Goal: Browse casually: Explore the website without a specific task or goal

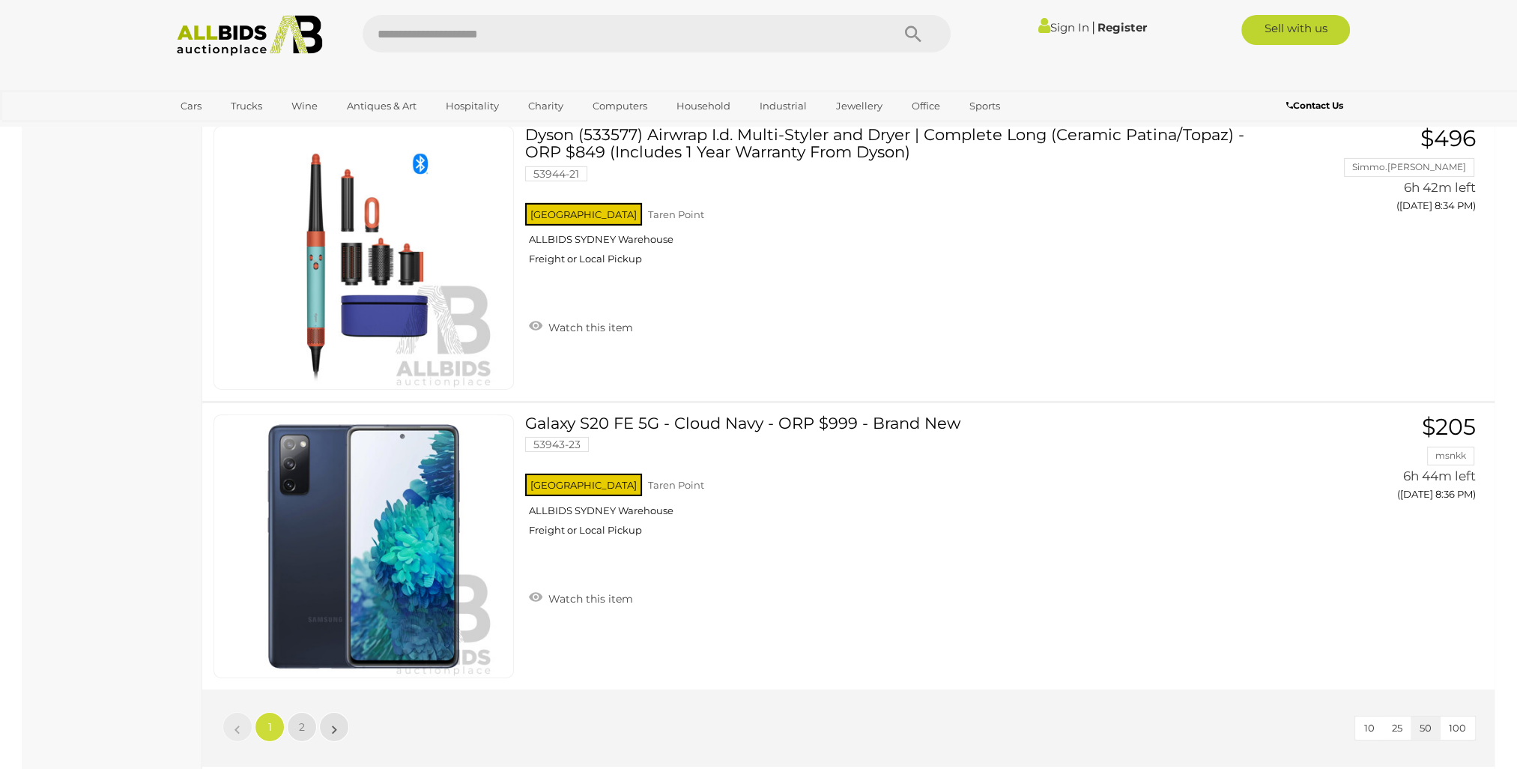
scroll to position [13985, 0]
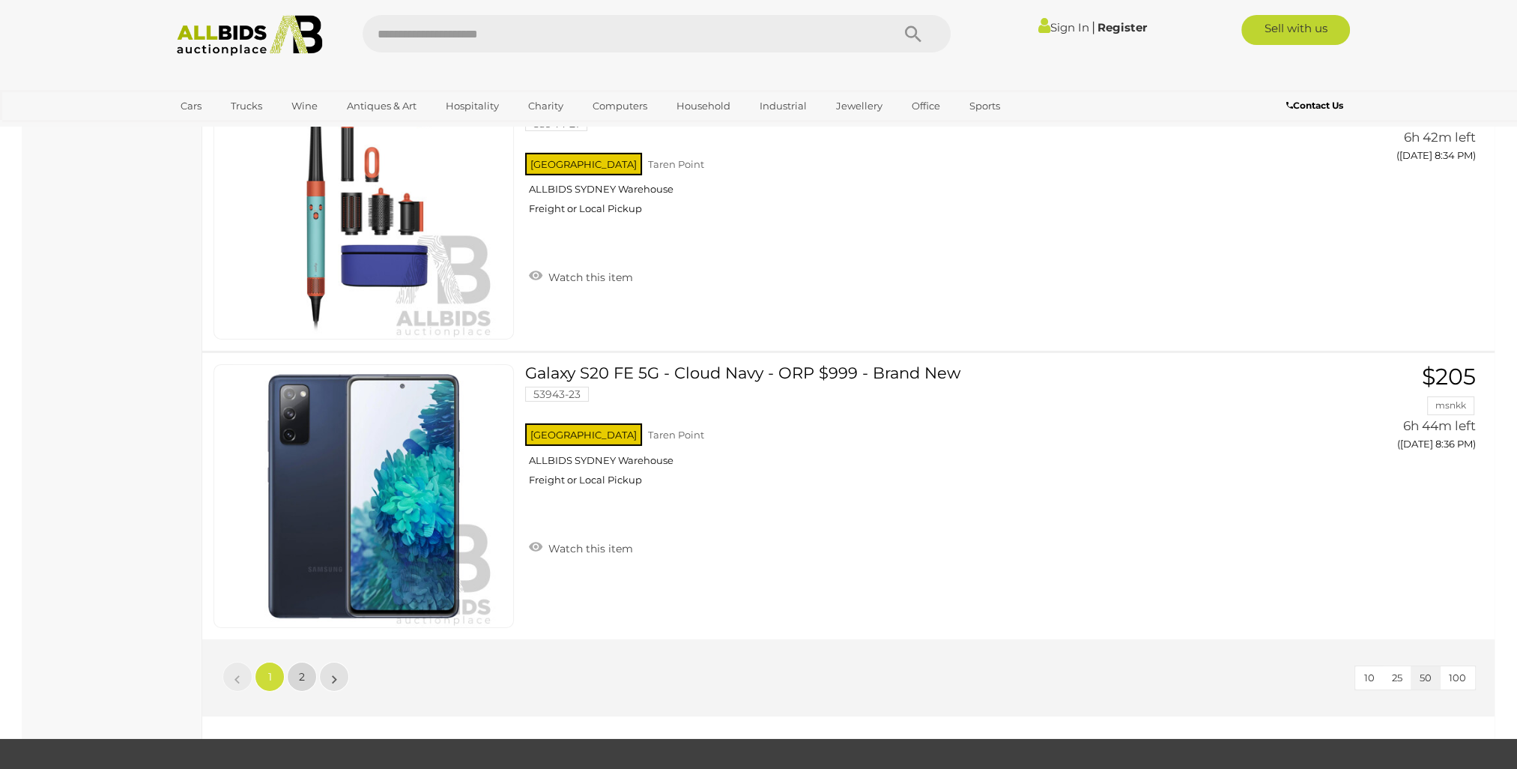
click at [289, 662] on link "2" at bounding box center [302, 677] width 30 height 30
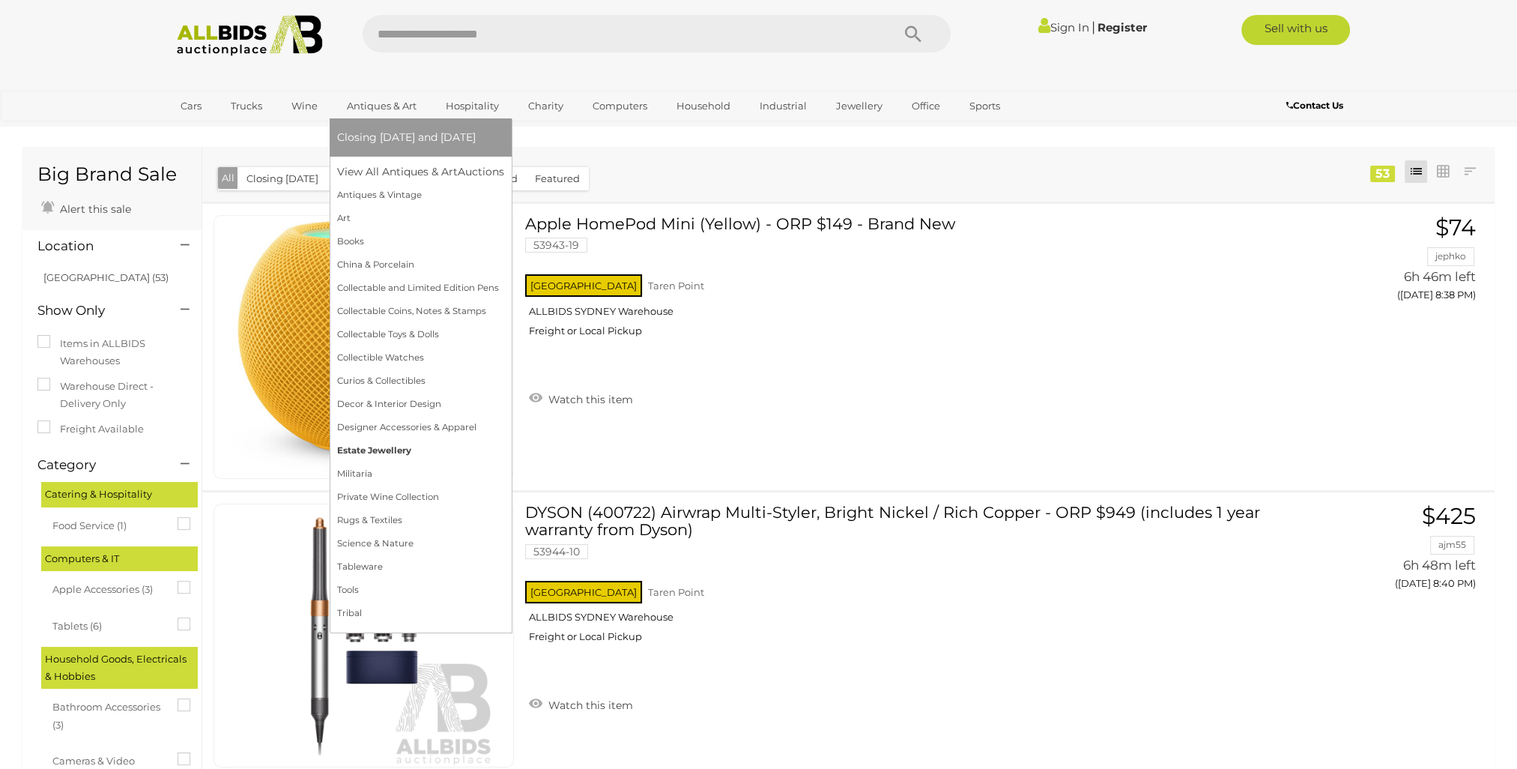
click at [399, 452] on link "Estate Jewellery" at bounding box center [420, 450] width 167 height 23
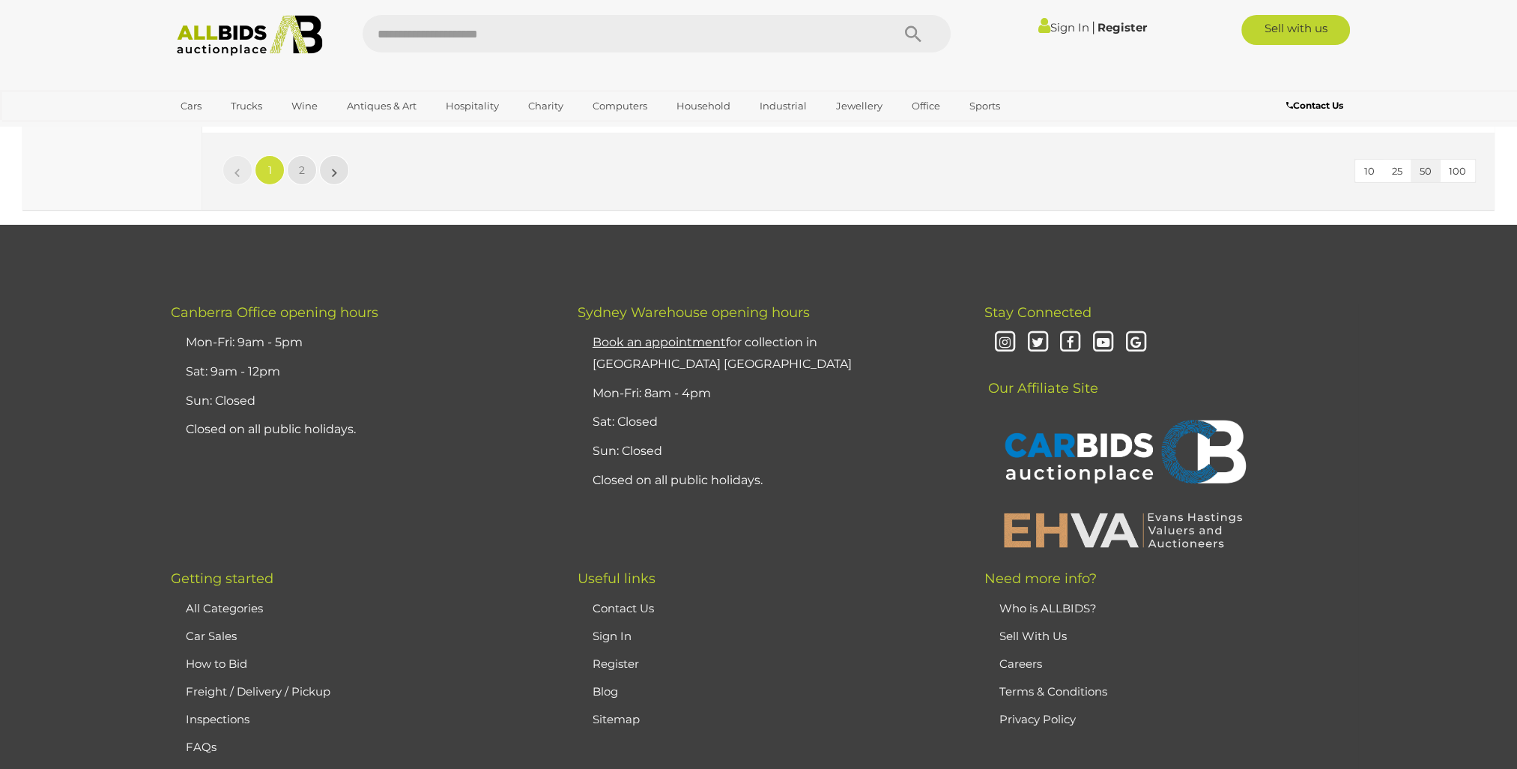
scroll to position [14463, 0]
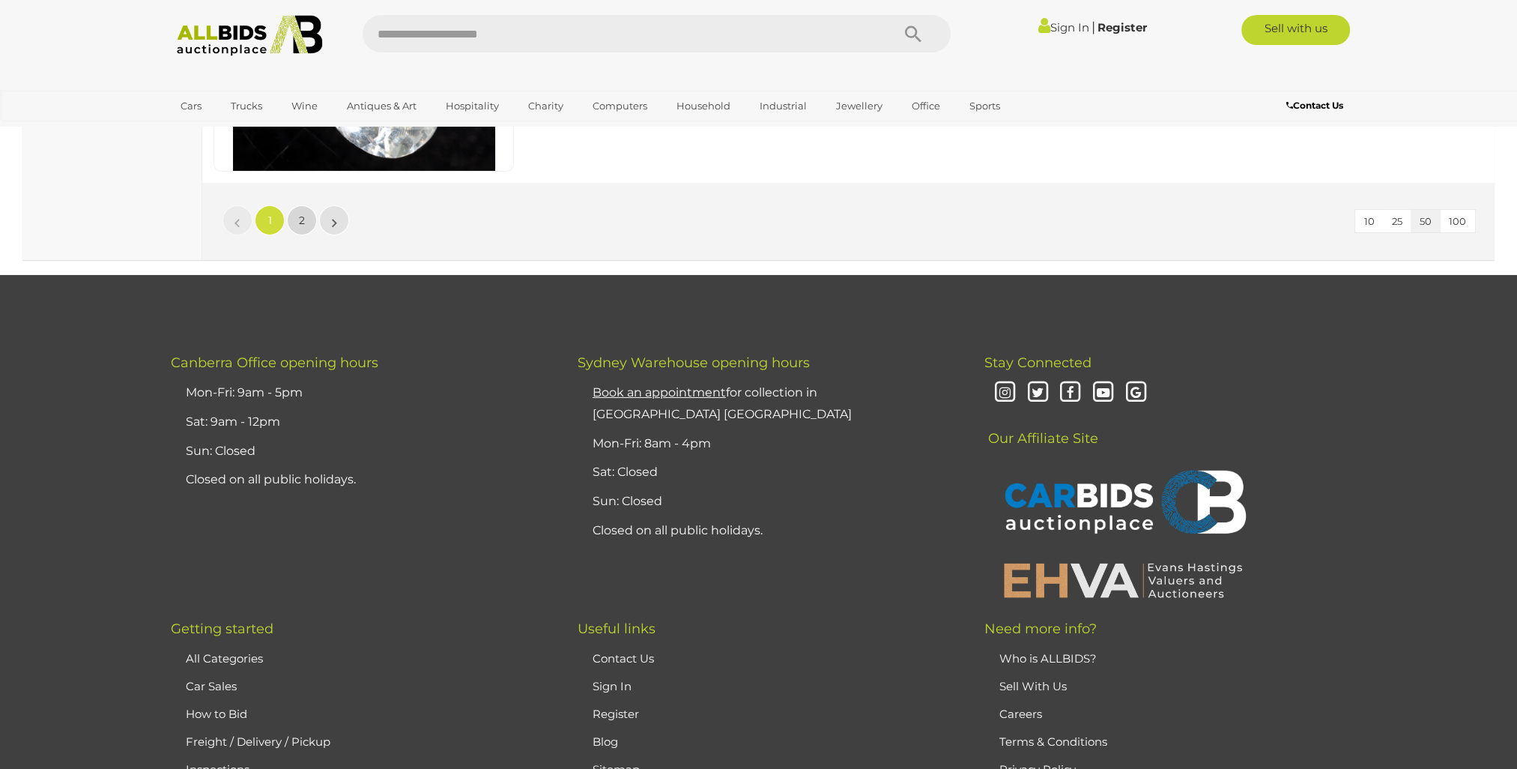
click at [305, 205] on link "2" at bounding box center [302, 220] width 30 height 30
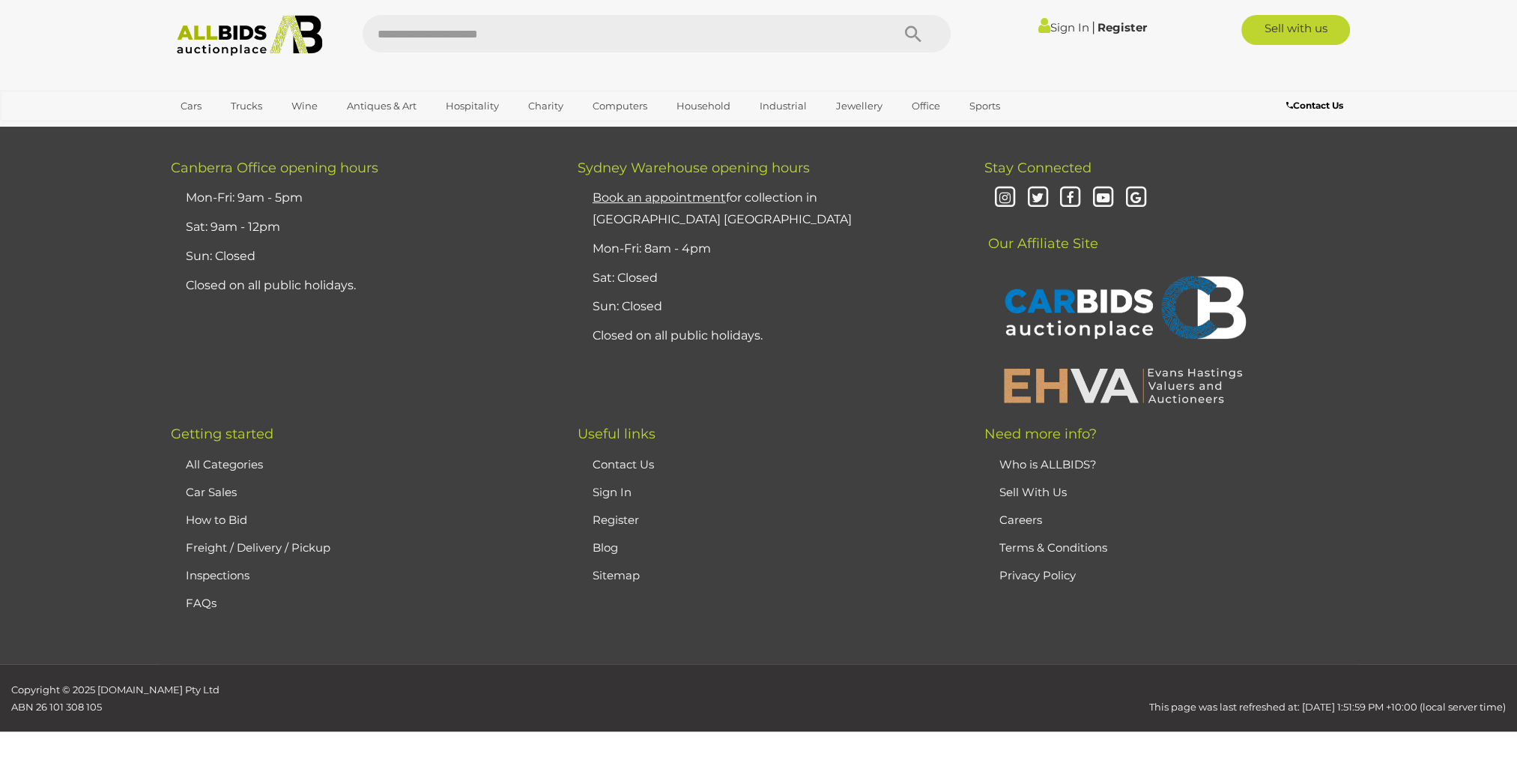
scroll to position [73, 0]
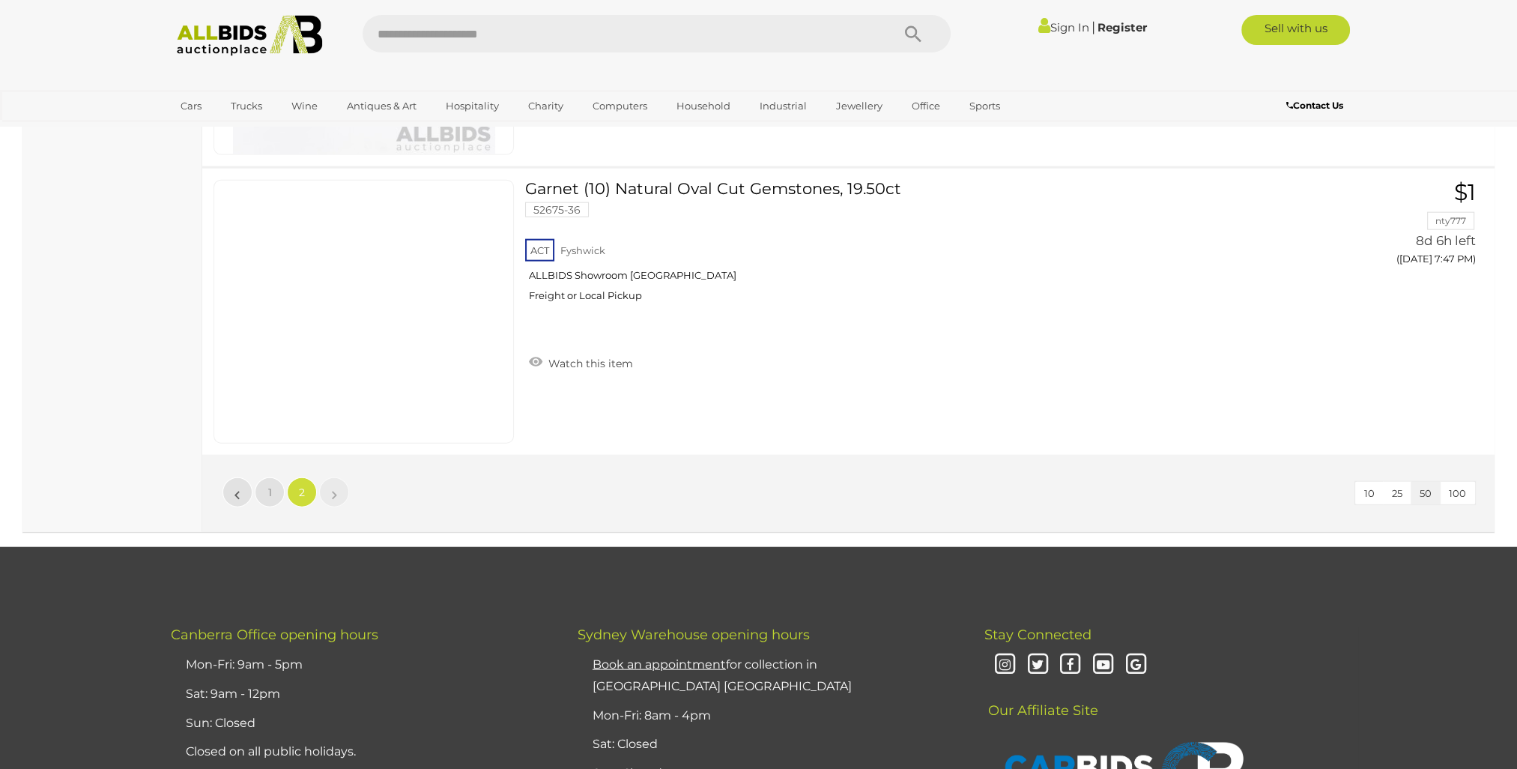
scroll to position [12194, 0]
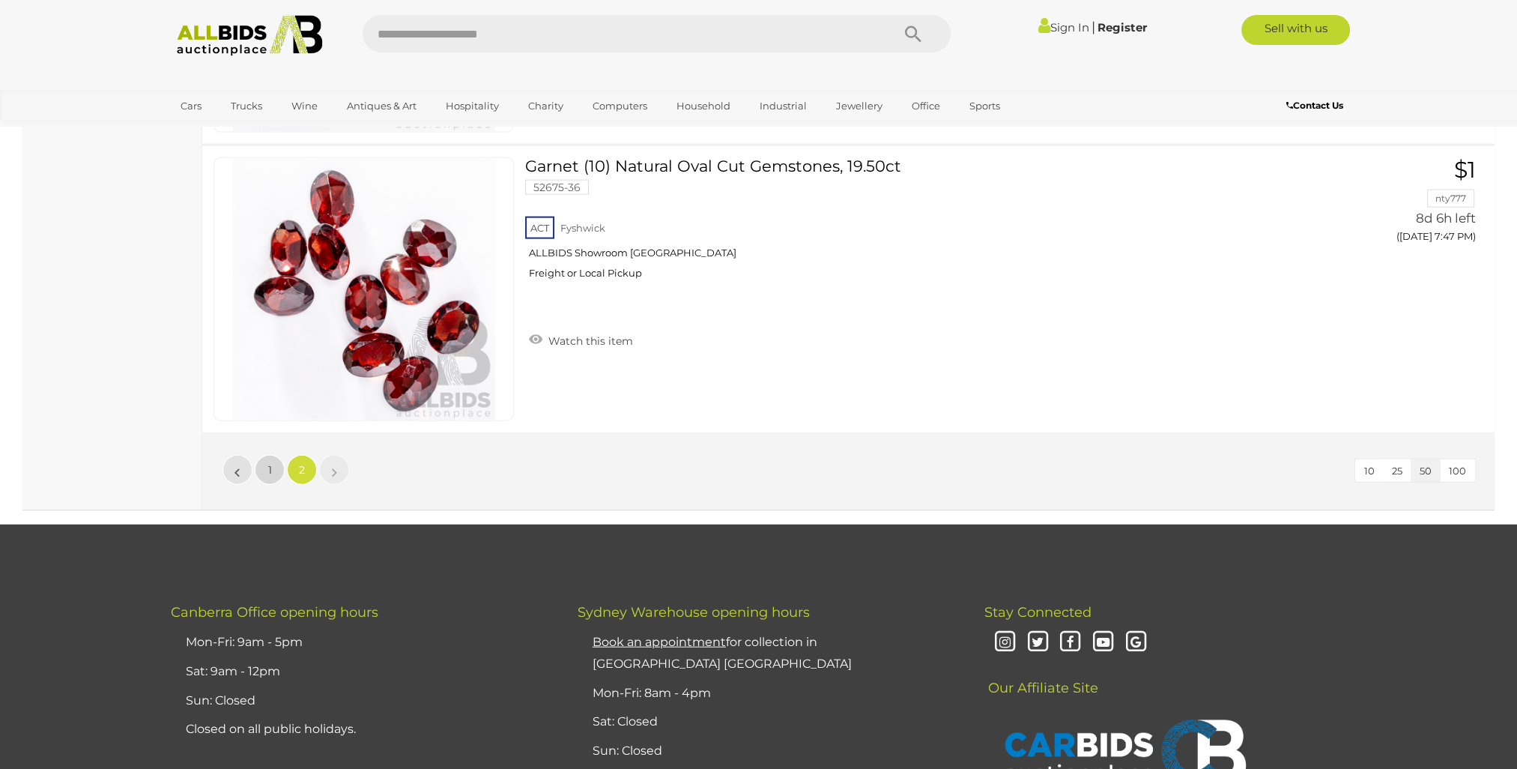
click at [265, 455] on link "1" at bounding box center [270, 470] width 30 height 30
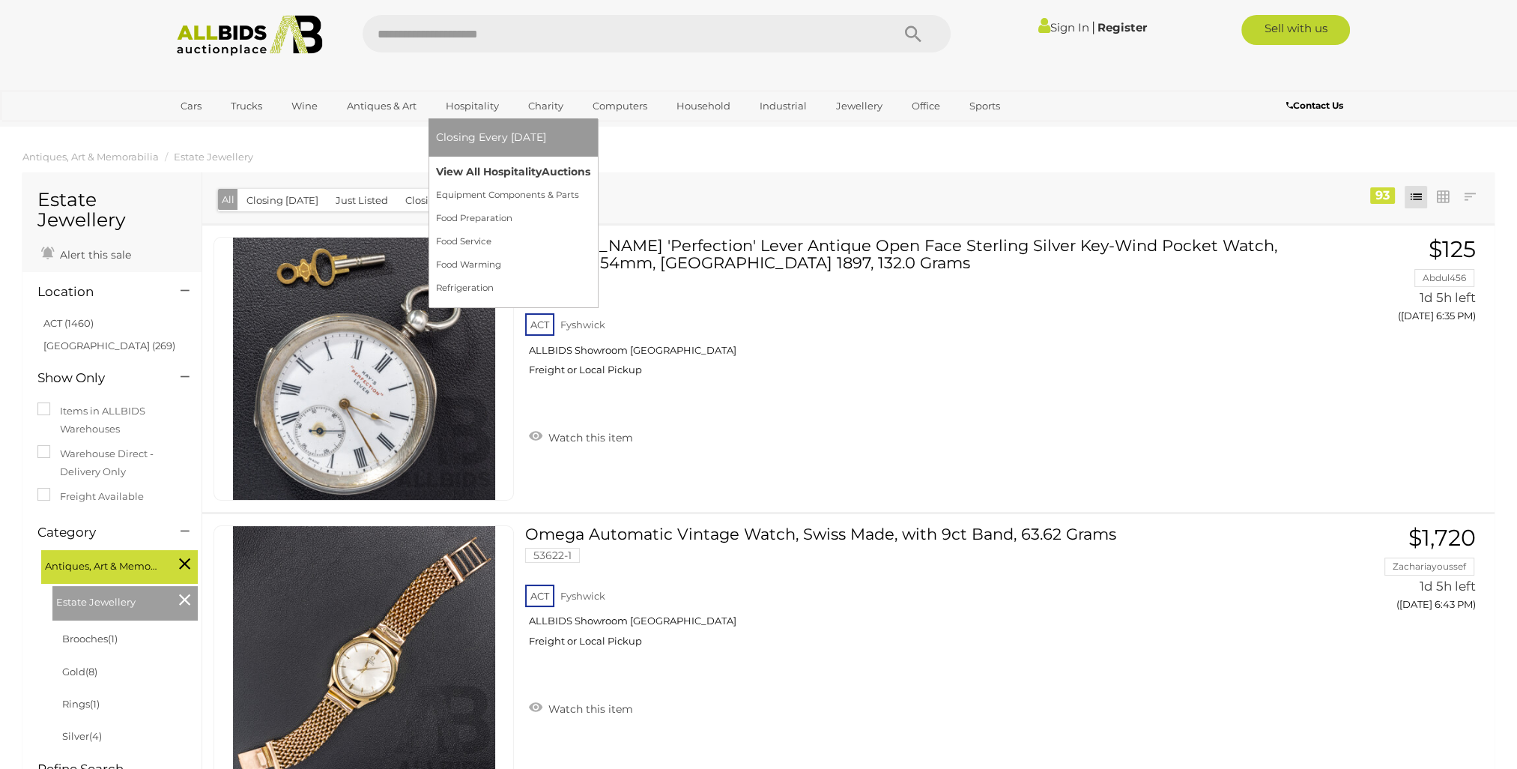
click at [473, 169] on link "View All Hospitality Auctions" at bounding box center [513, 171] width 154 height 23
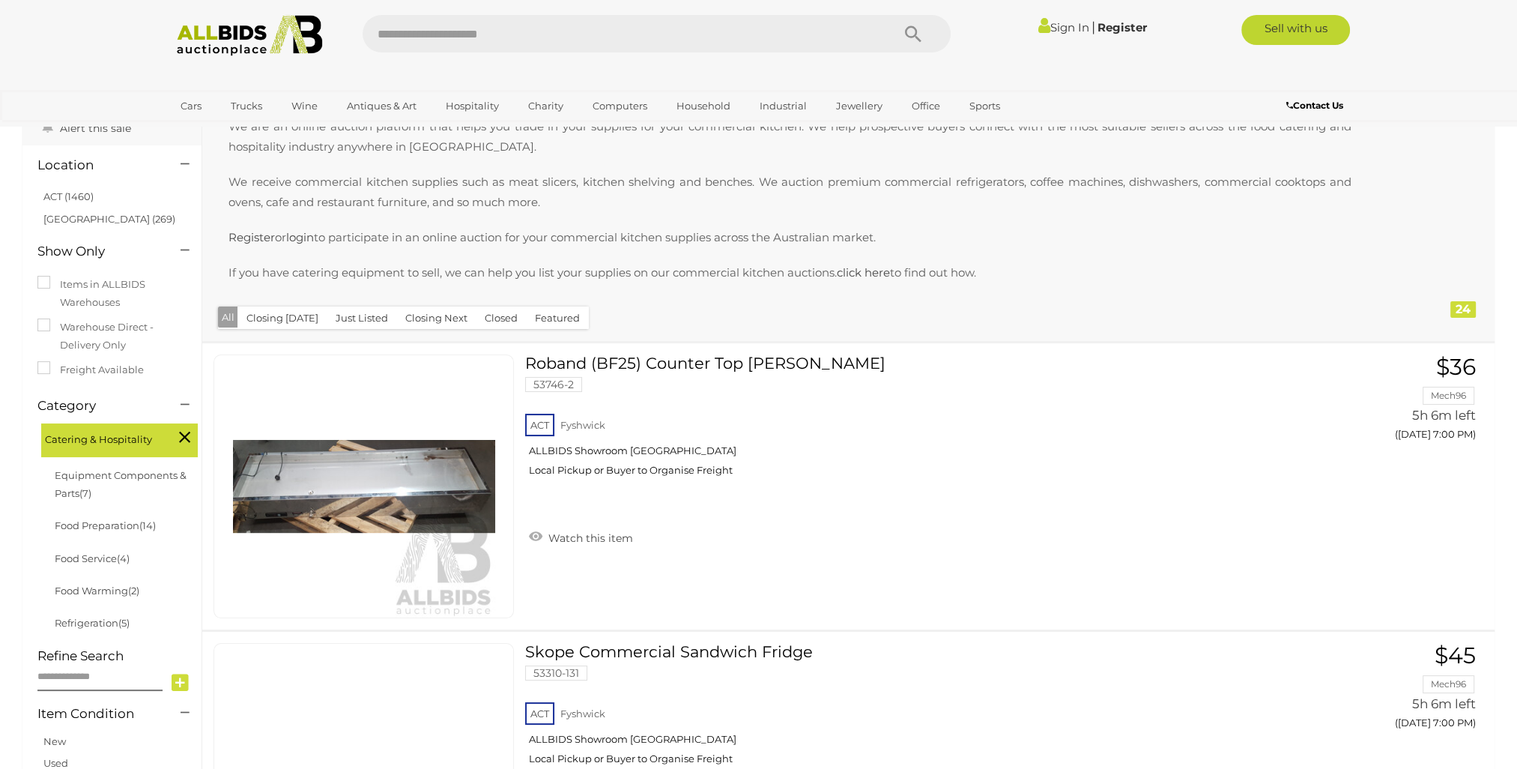
scroll to position [84, 0]
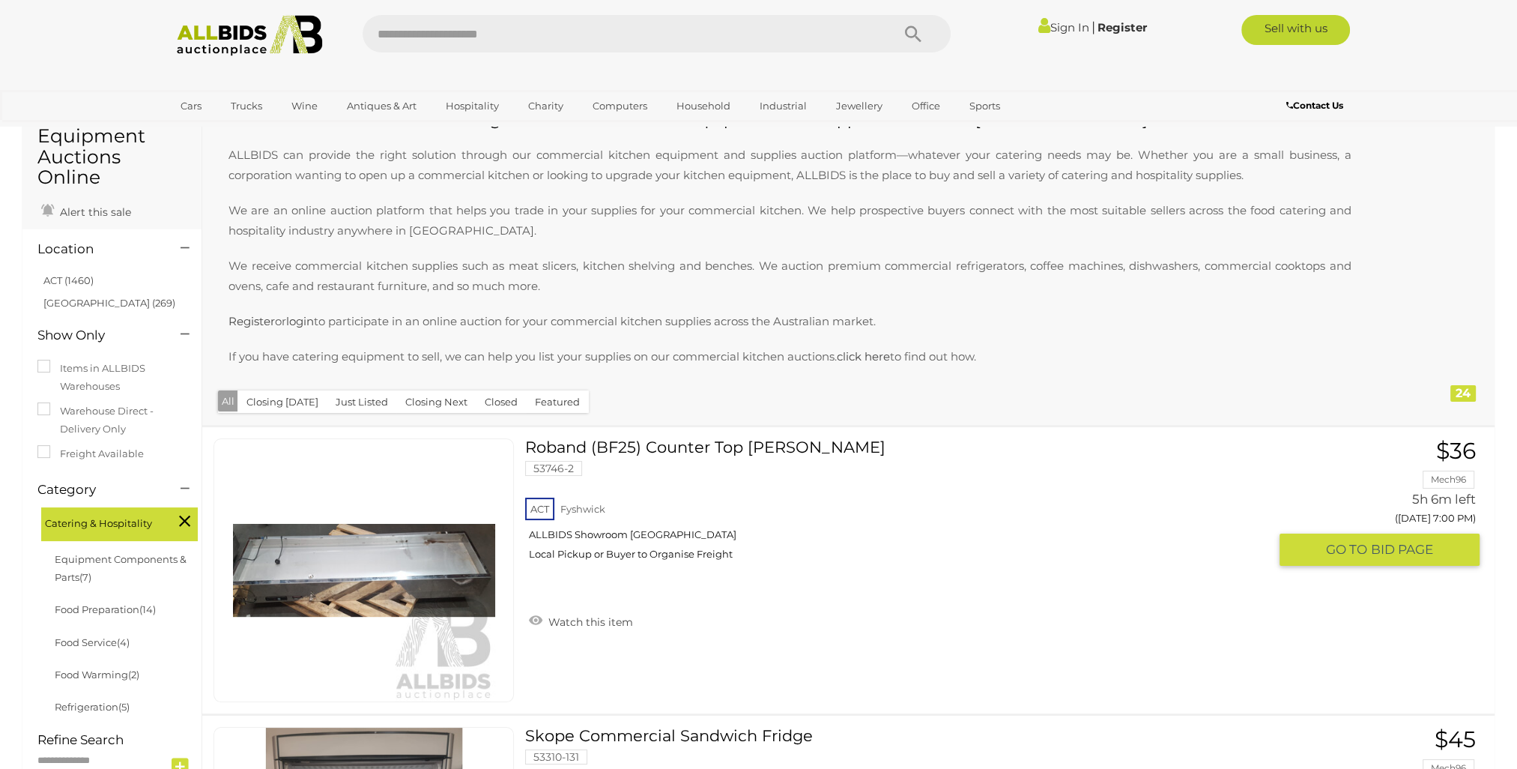
click at [415, 563] on link at bounding box center [364, 570] width 300 height 264
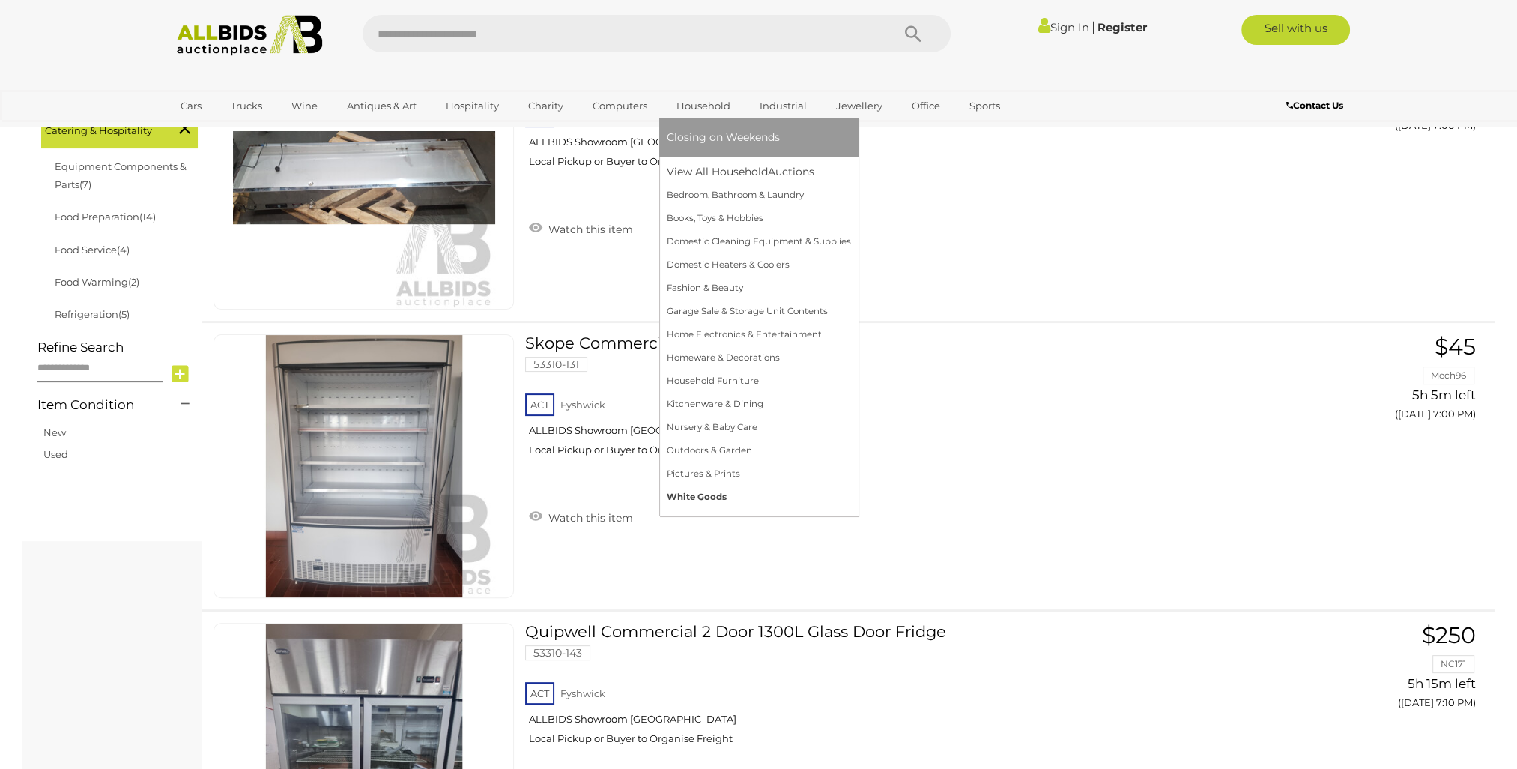
scroll to position [432, 0]
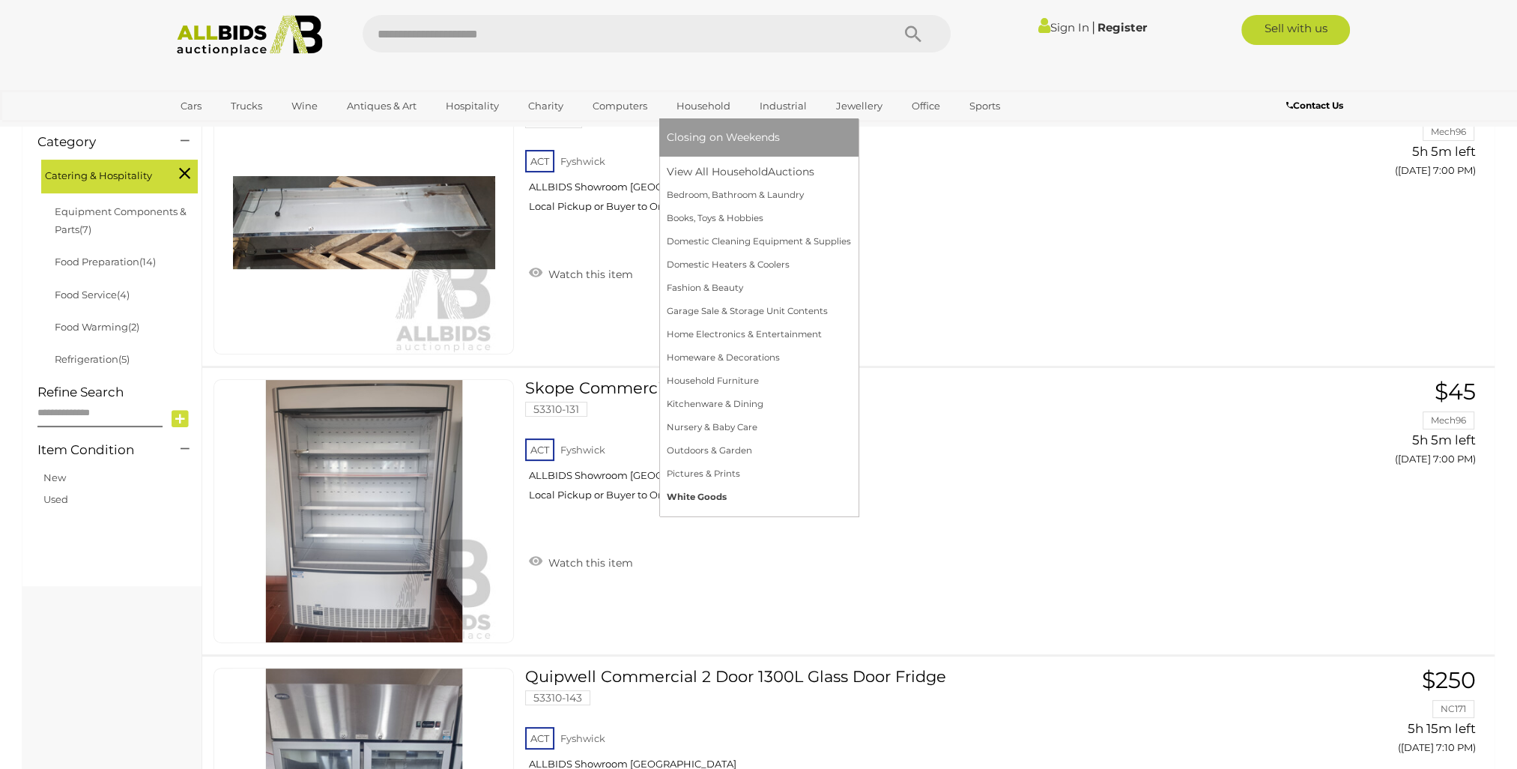
click at [697, 499] on link "White Goods" at bounding box center [759, 496] width 184 height 23
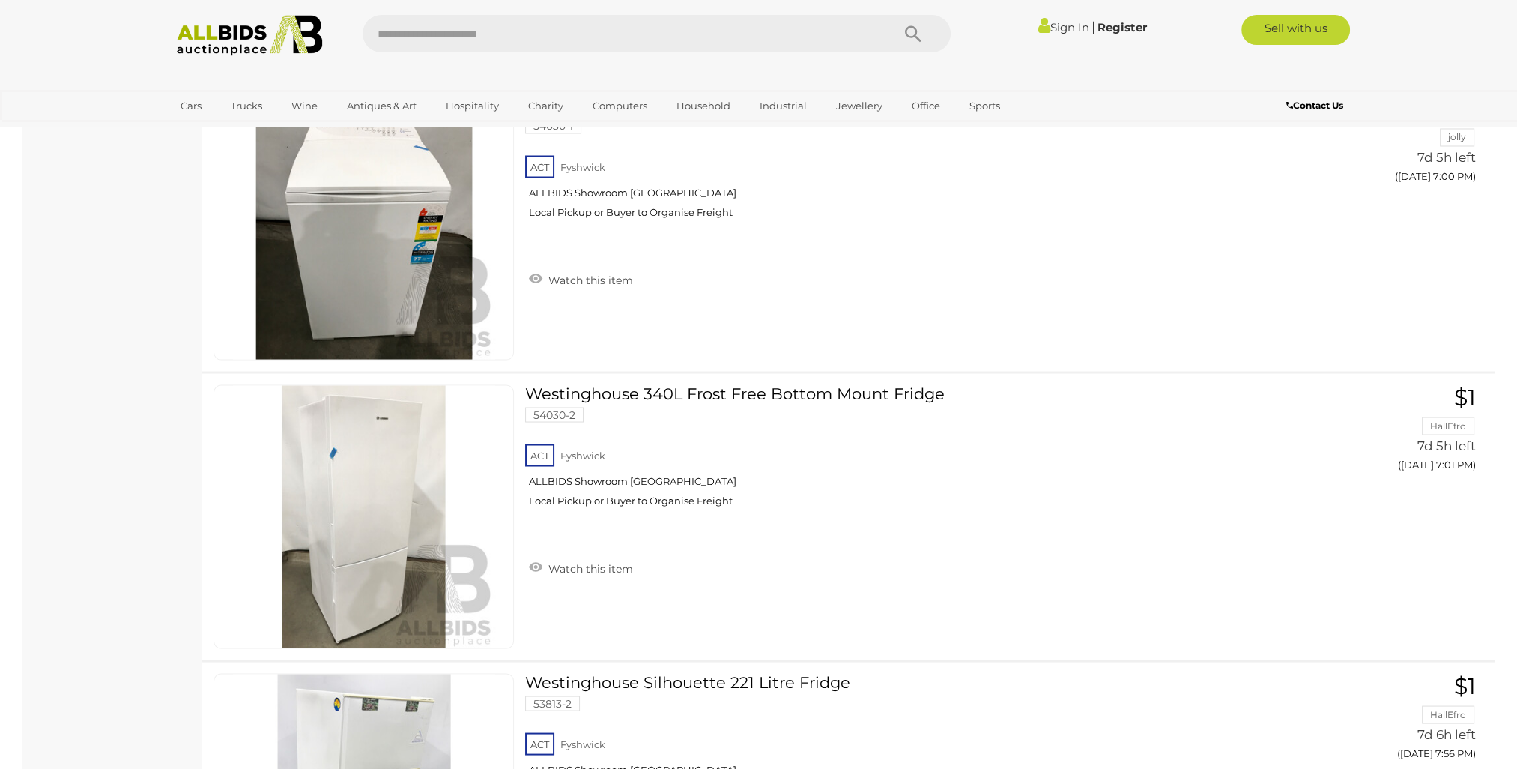
scroll to position [3669, 0]
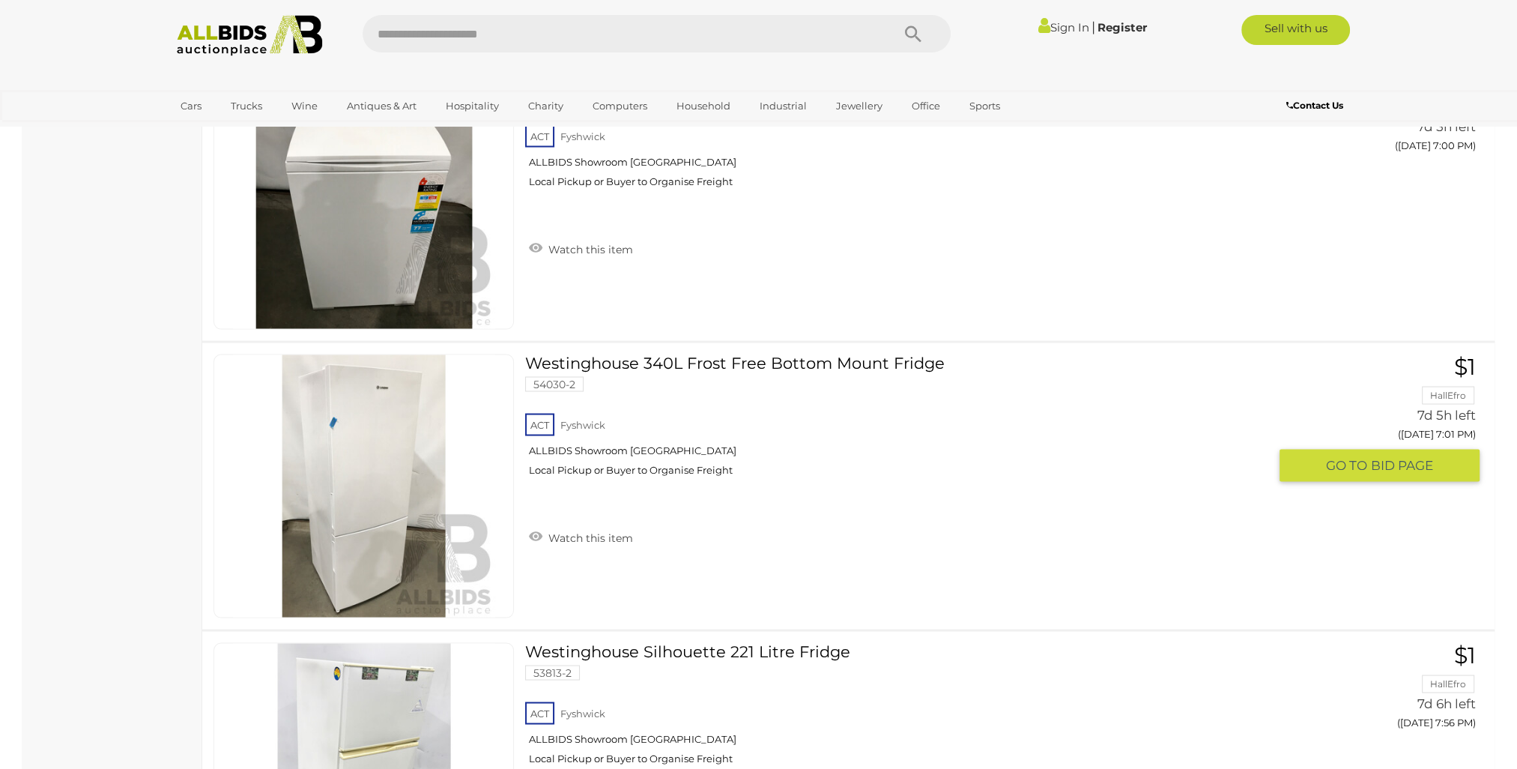
click at [390, 394] on link at bounding box center [364, 486] width 300 height 264
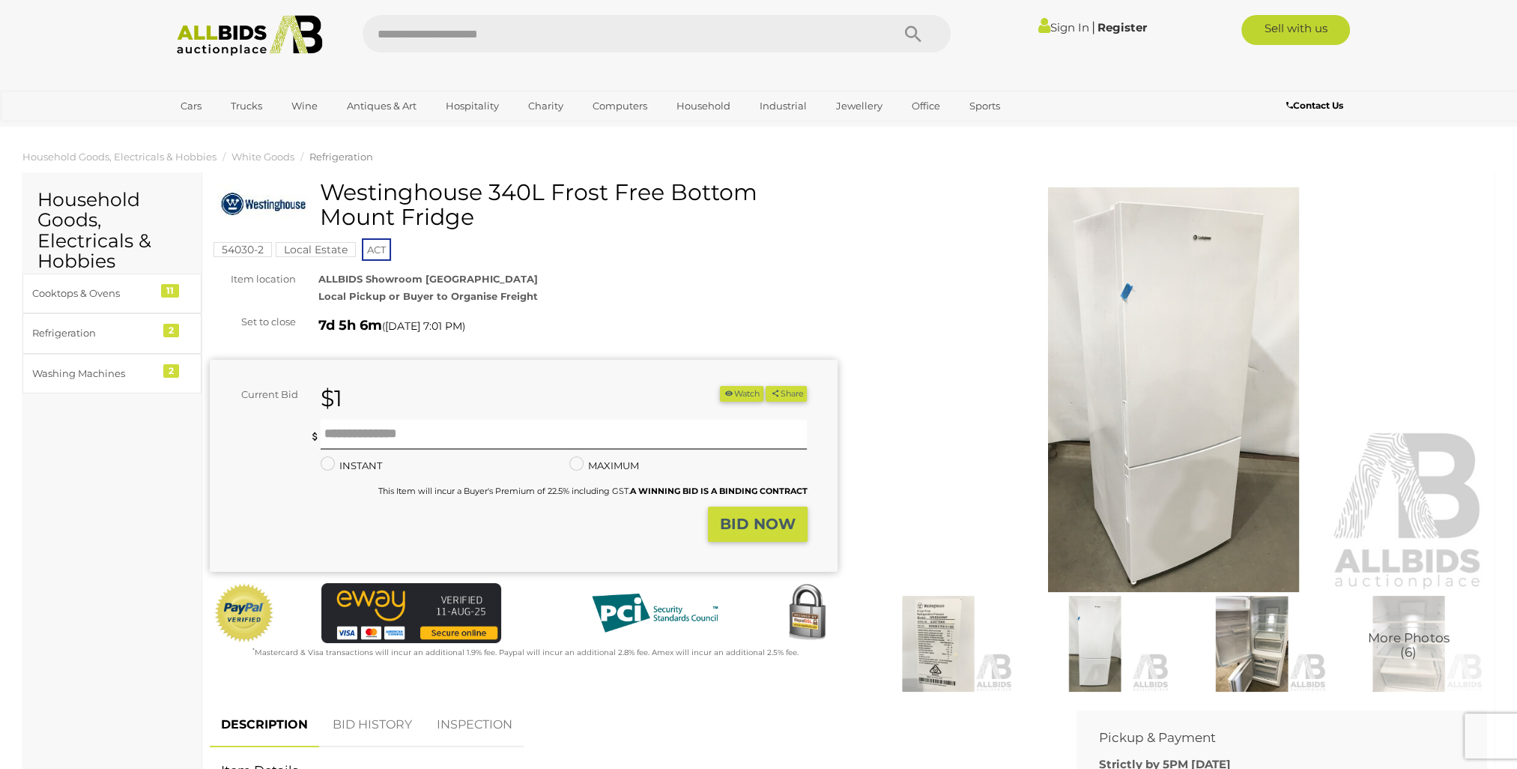
click at [1161, 306] on img at bounding box center [1174, 389] width 628 height 405
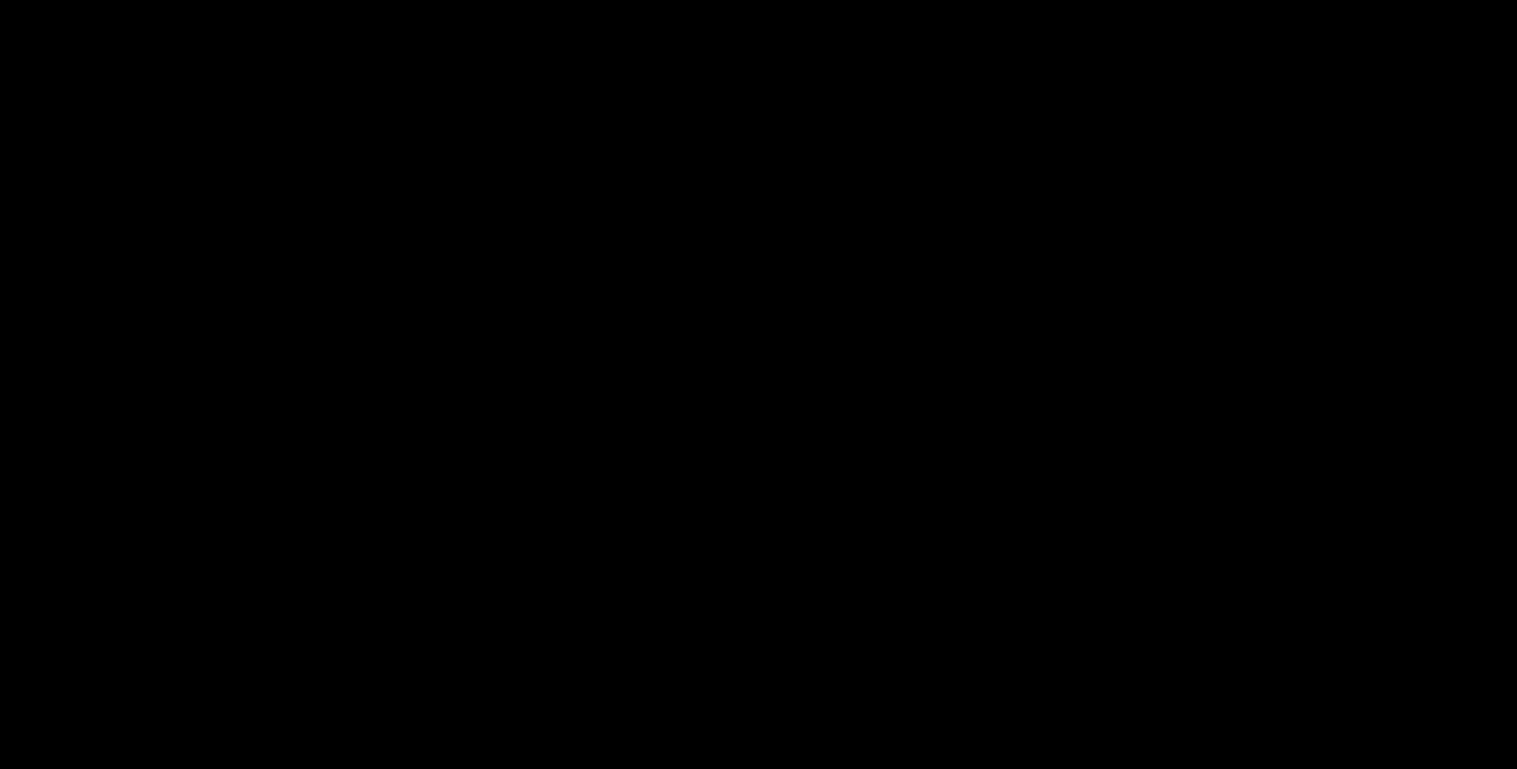
click at [1161, 306] on div at bounding box center [758, 343] width 1517 height 616
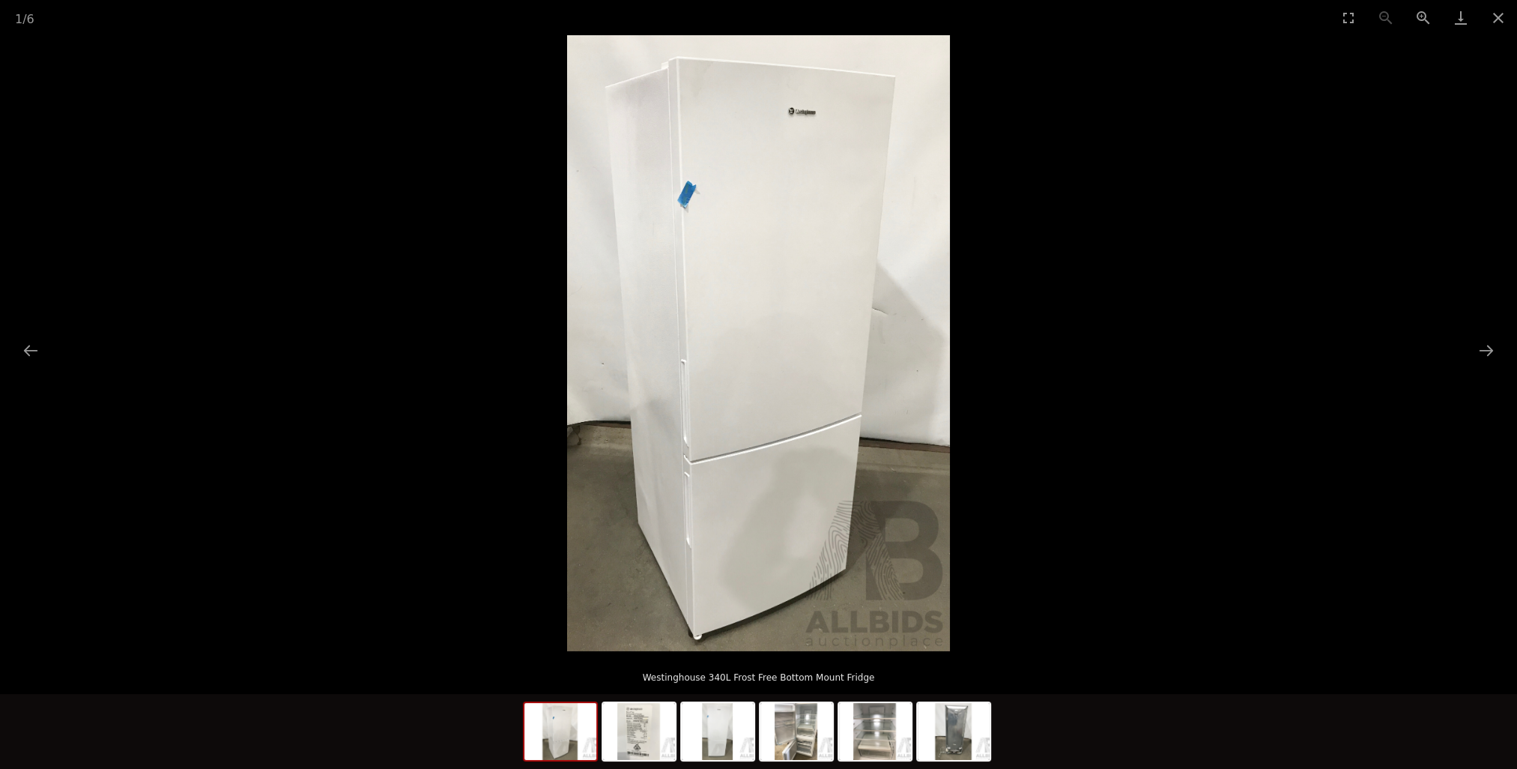
click at [892, 257] on img at bounding box center [758, 343] width 383 height 616
click at [1422, 10] on button "Zoom in" at bounding box center [1423, 17] width 37 height 35
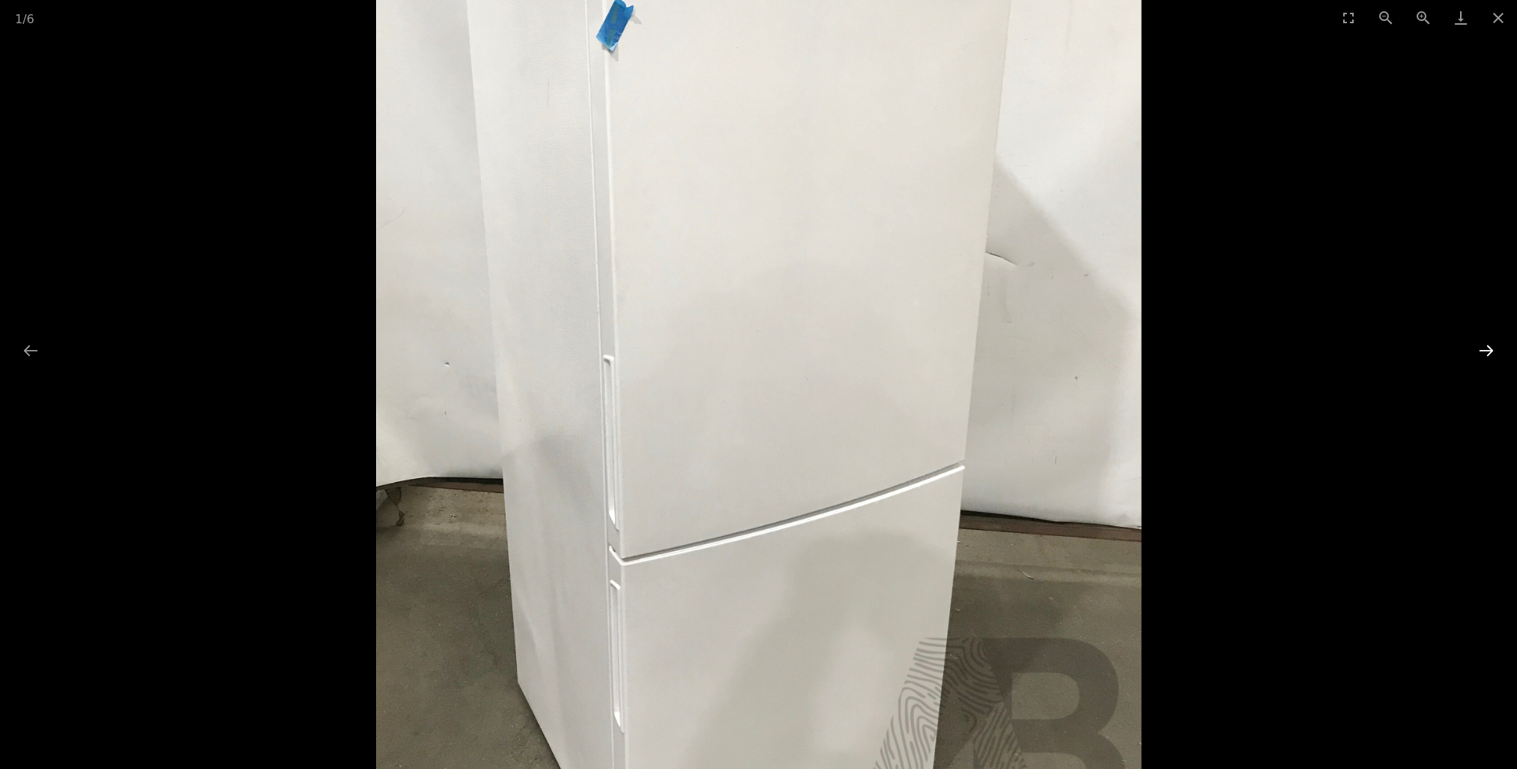
click at [1488, 347] on button "Next slide" at bounding box center [1486, 350] width 31 height 29
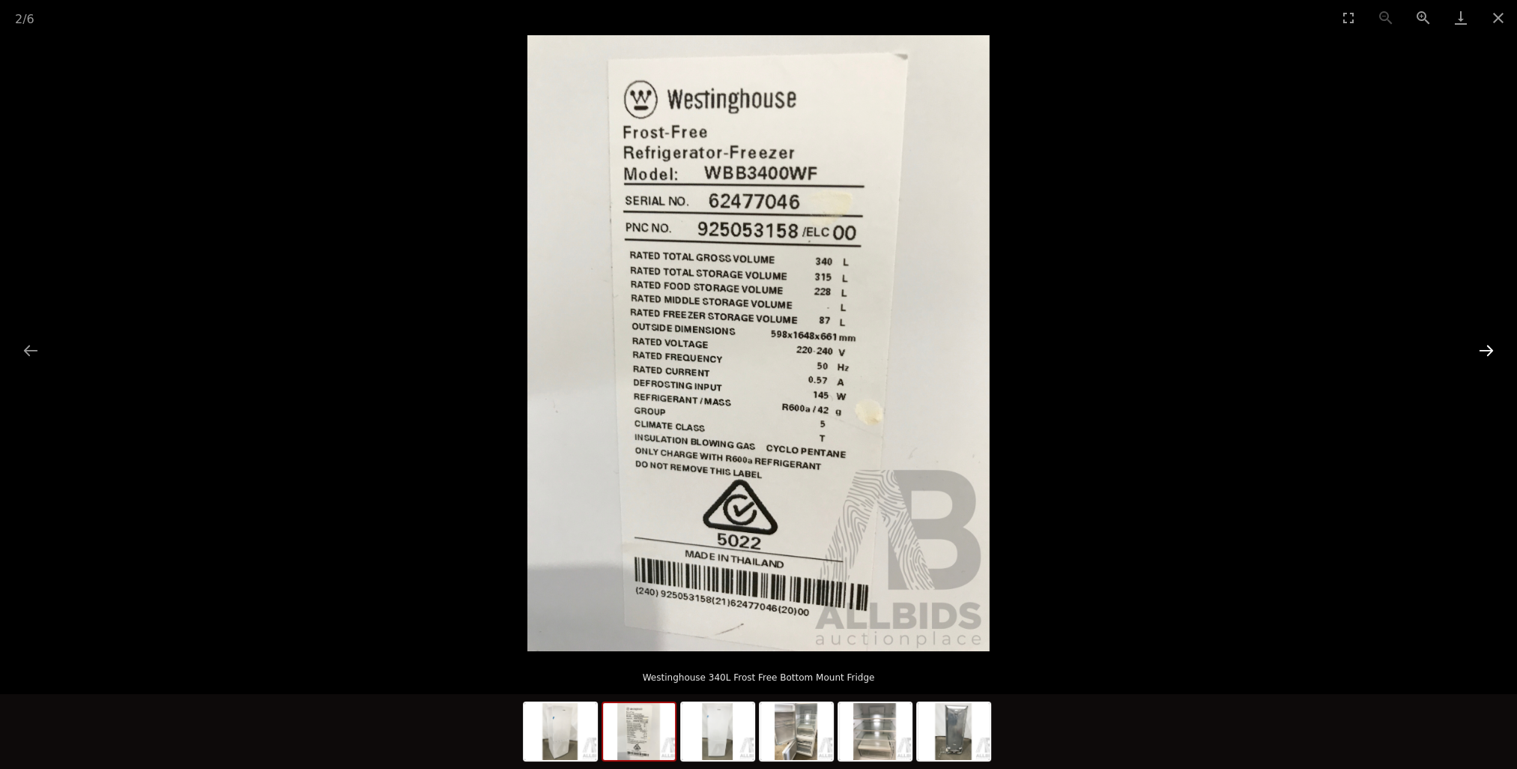
click at [1488, 347] on button "Next slide" at bounding box center [1486, 350] width 31 height 29
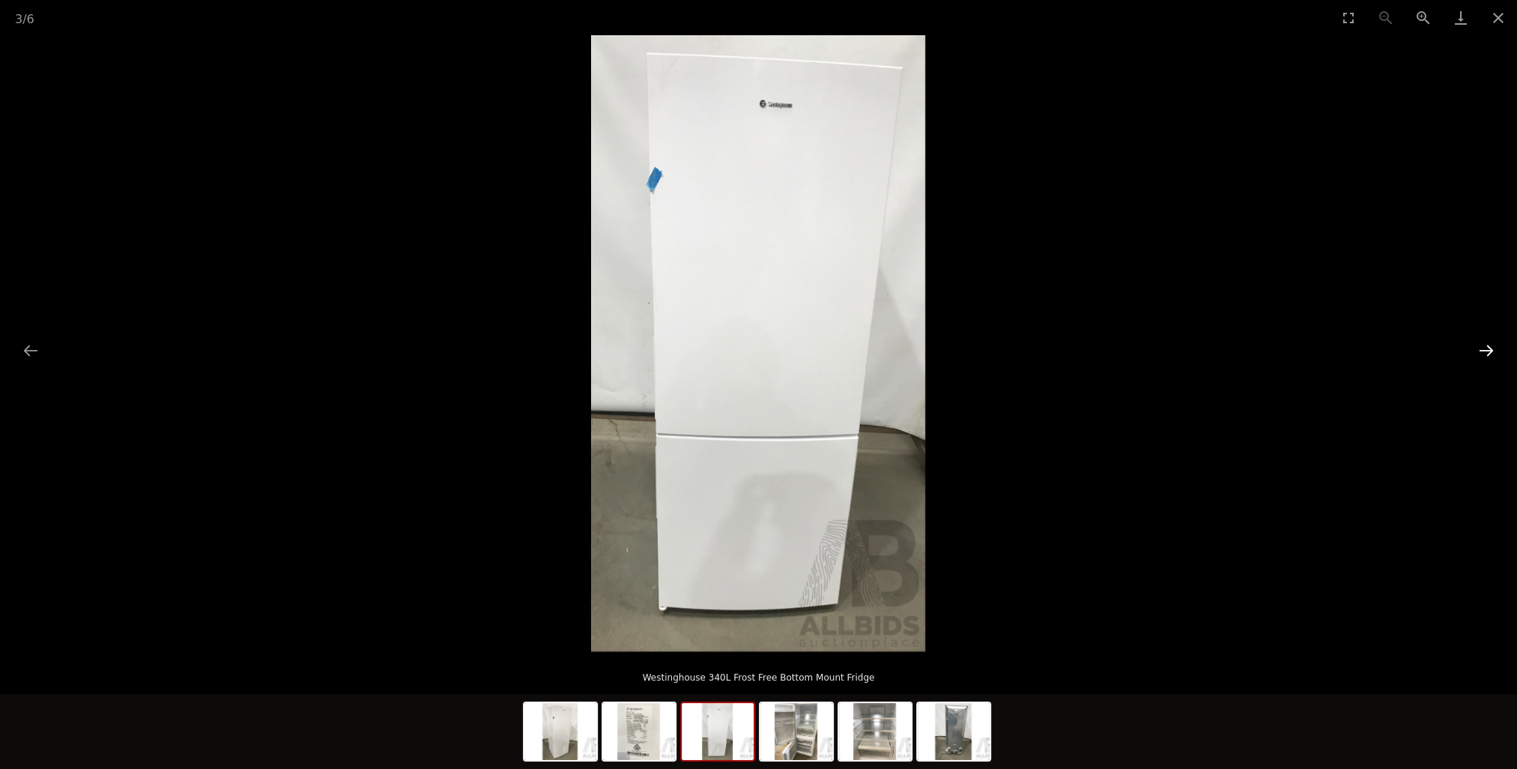
click at [1488, 347] on button "Next slide" at bounding box center [1486, 350] width 31 height 29
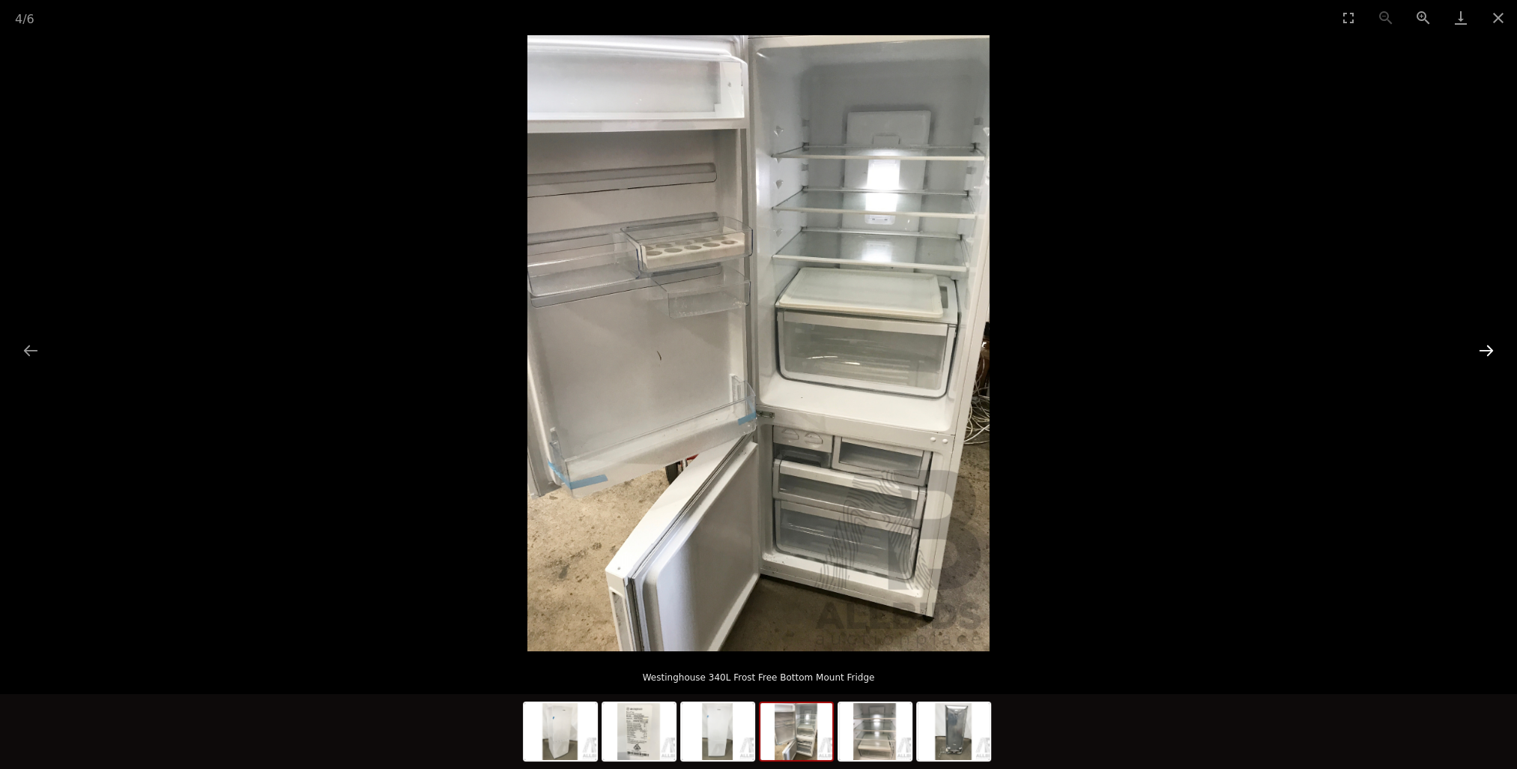
click at [1488, 347] on button "Next slide" at bounding box center [1486, 350] width 31 height 29
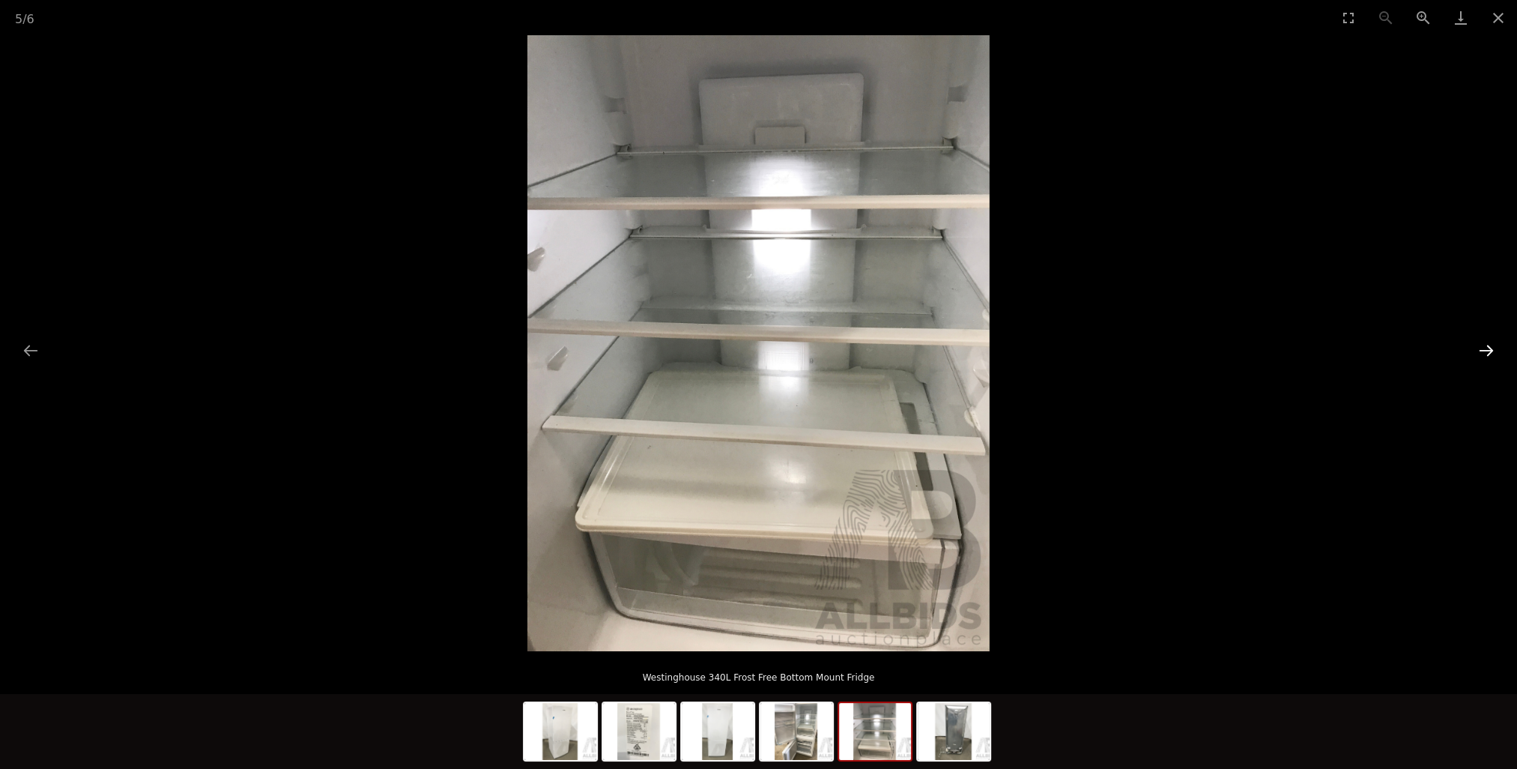
click at [1488, 347] on button "Next slide" at bounding box center [1486, 350] width 31 height 29
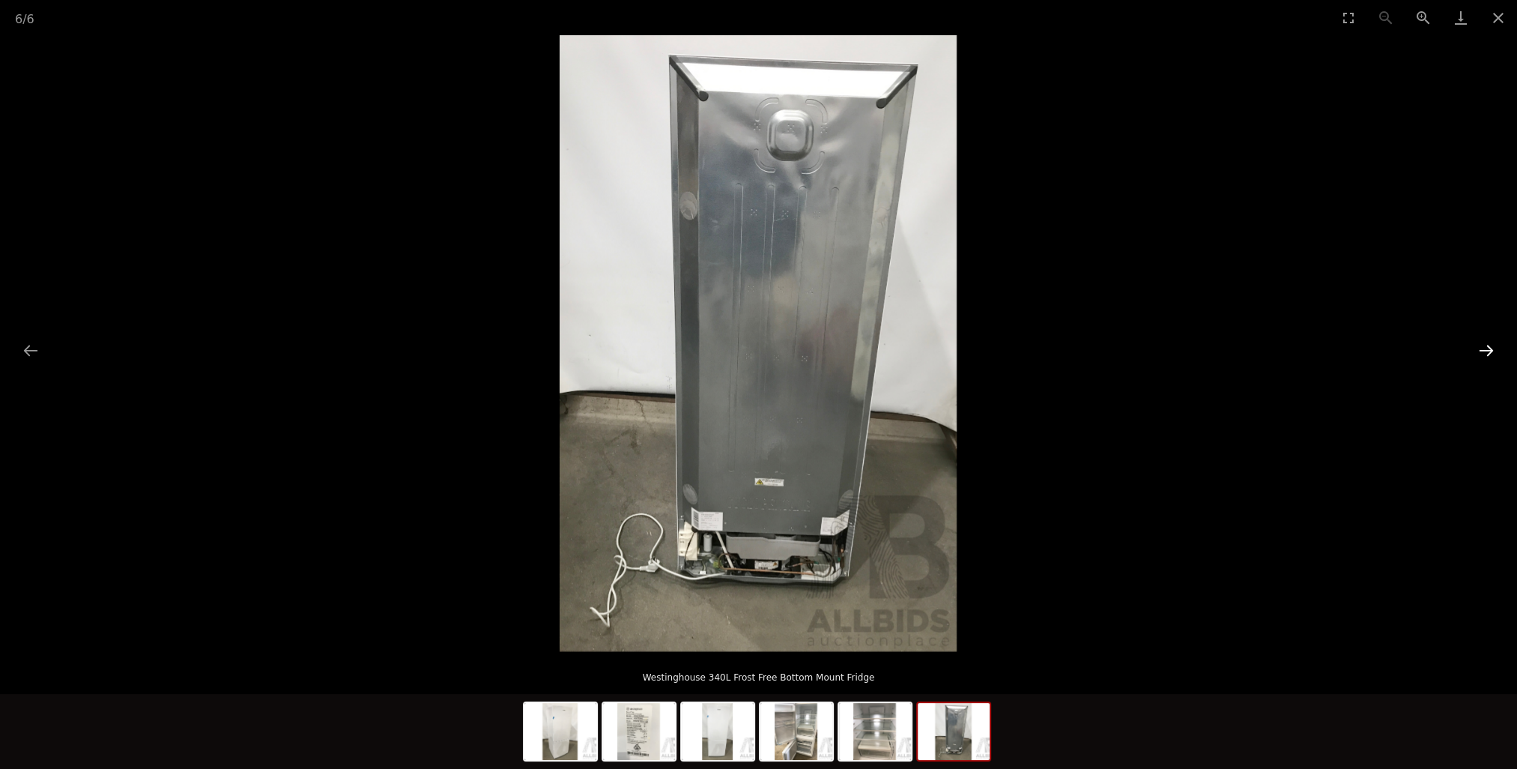
click at [1488, 347] on button "Next slide" at bounding box center [1486, 350] width 31 height 29
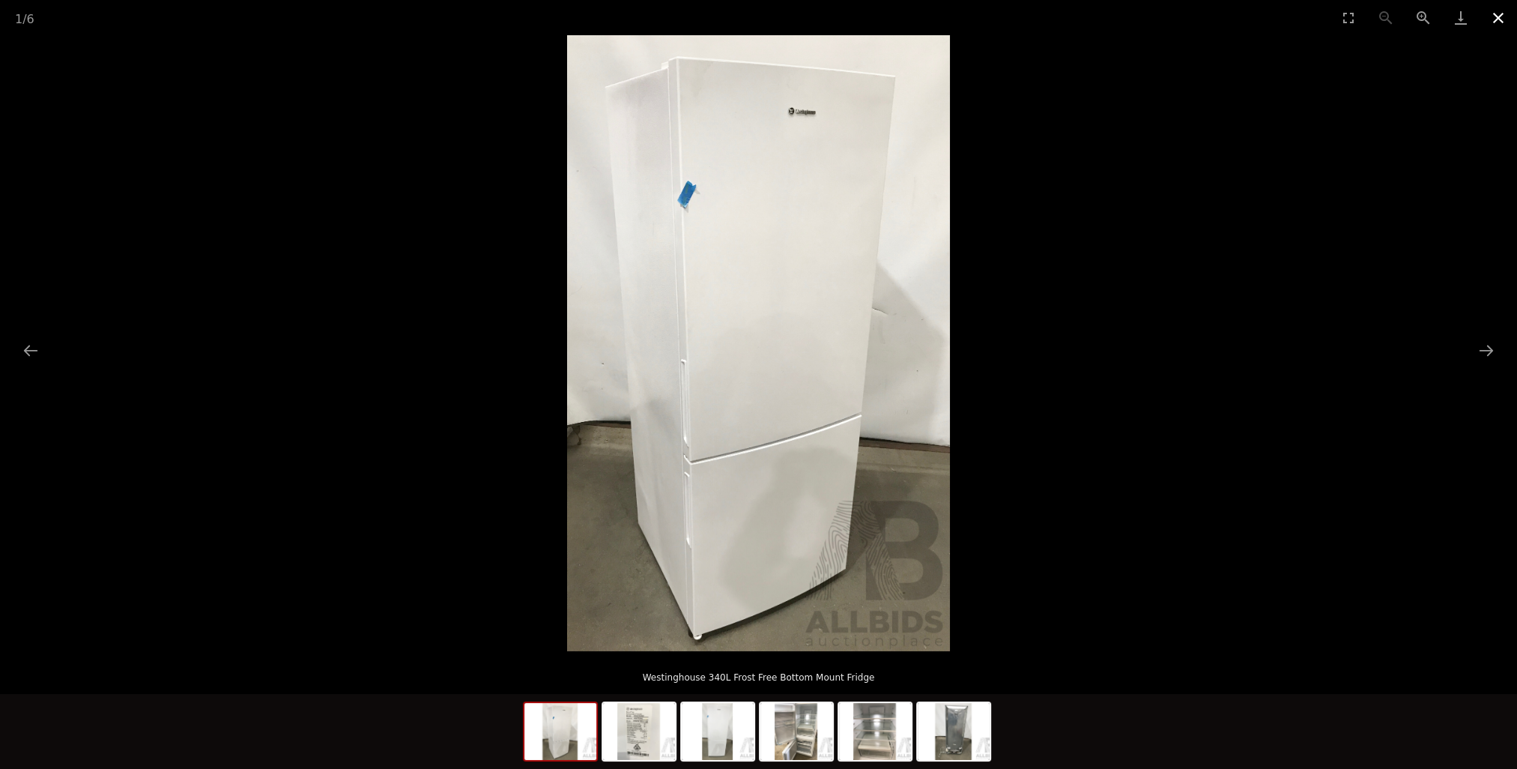
click at [1496, 10] on button "Close gallery" at bounding box center [1498, 17] width 37 height 35
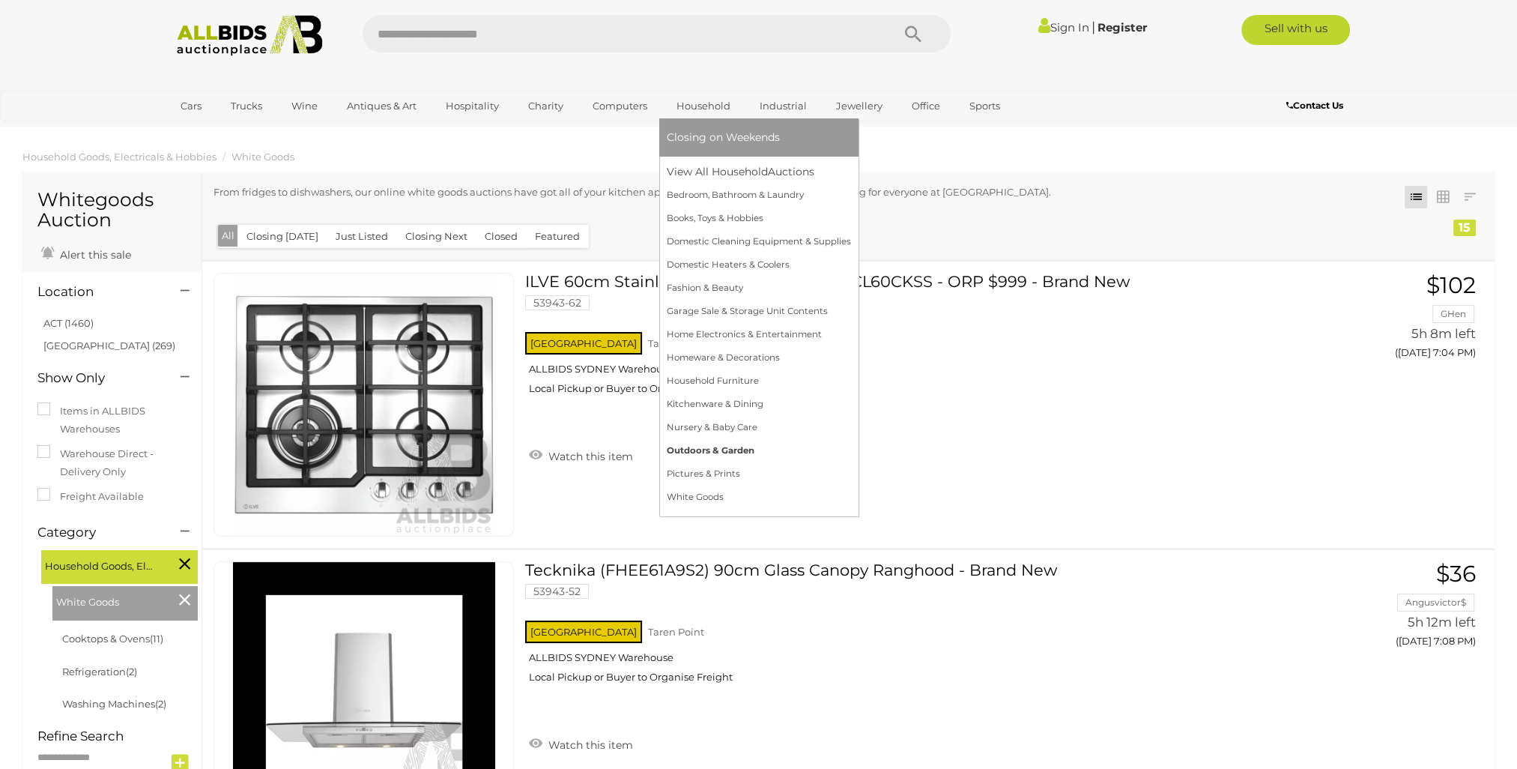
click at [714, 450] on link "Outdoors & Garden" at bounding box center [759, 450] width 184 height 23
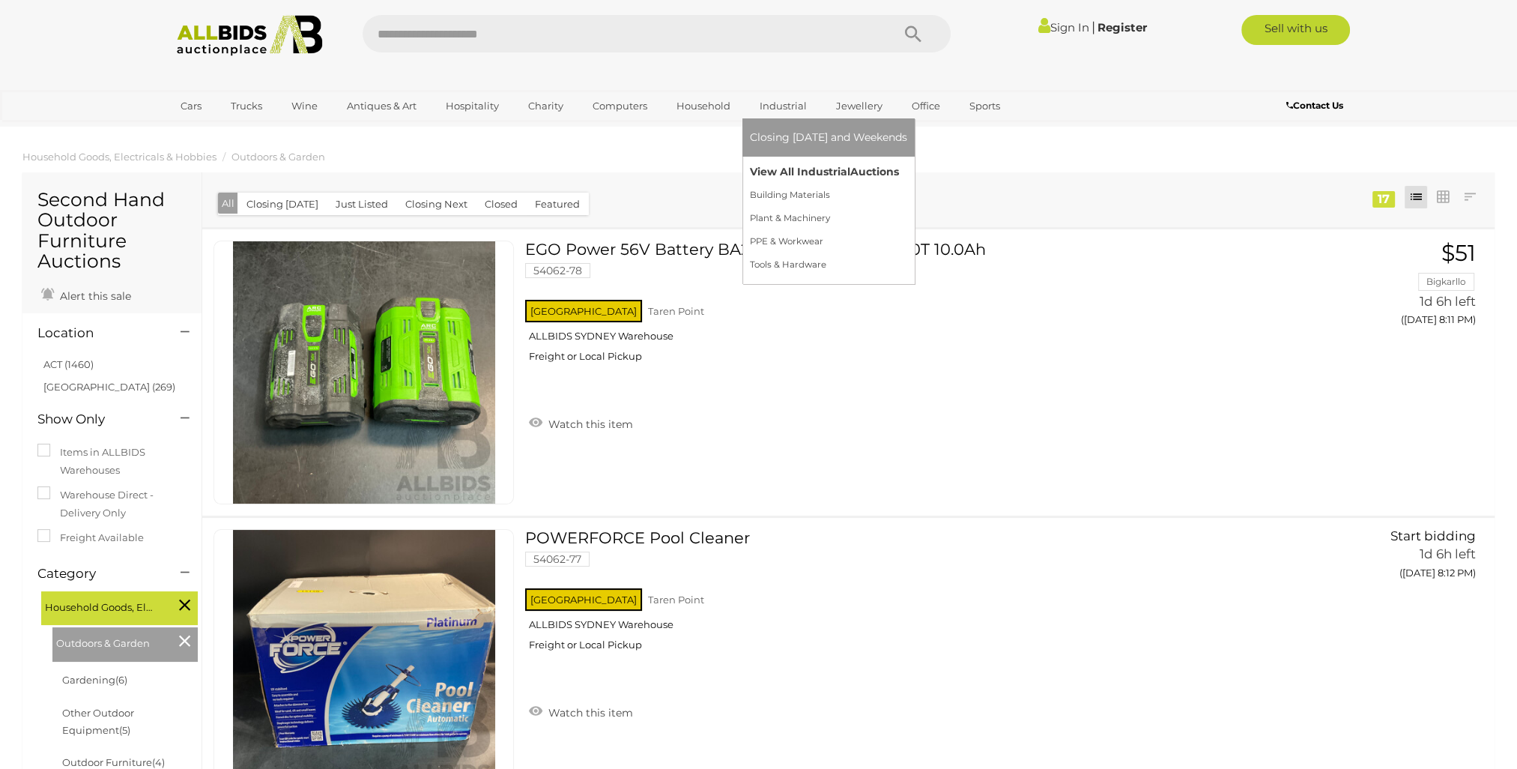
click at [768, 173] on link "View All Industrial Auctions" at bounding box center [828, 171] width 157 height 23
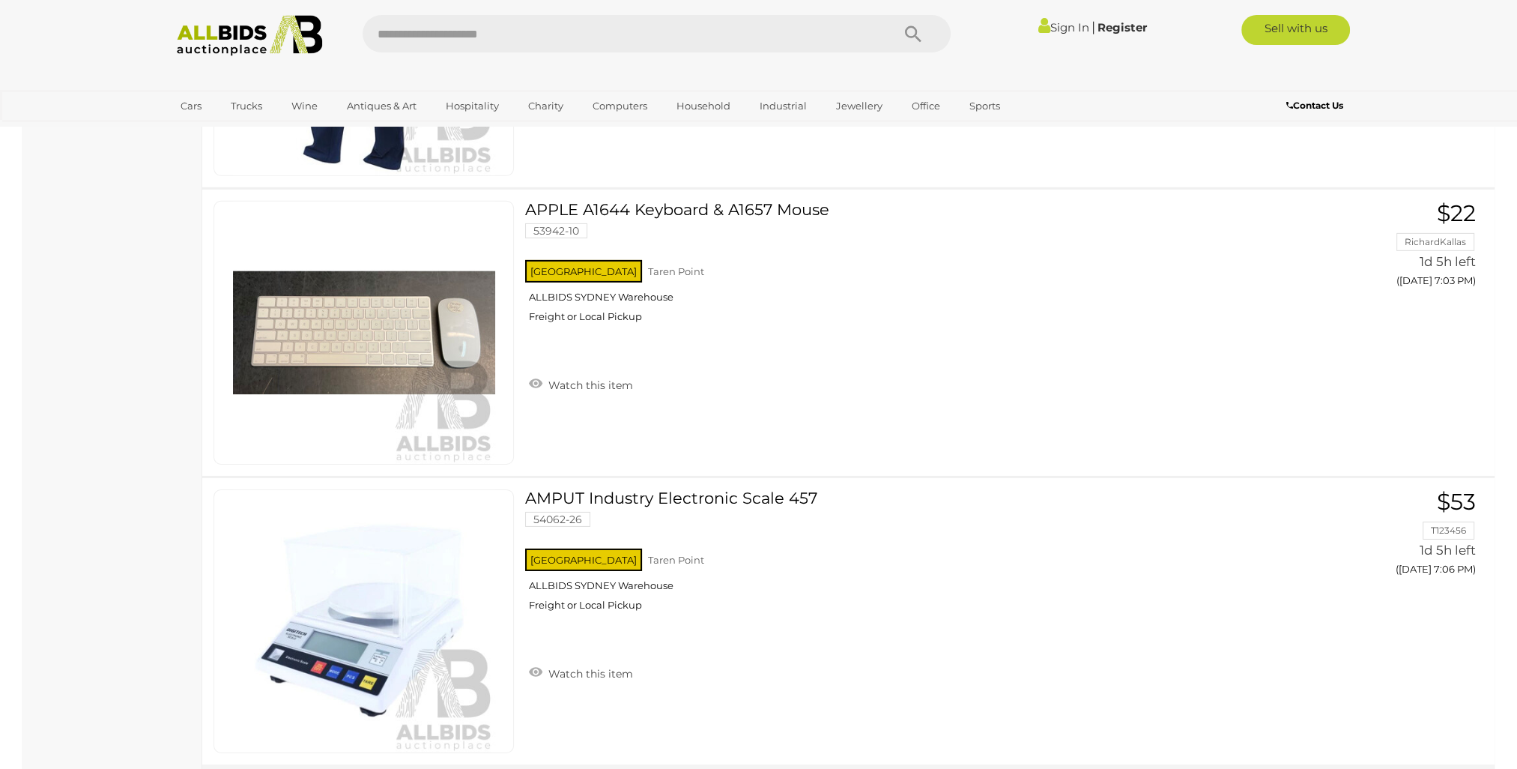
scroll to position [14190, 0]
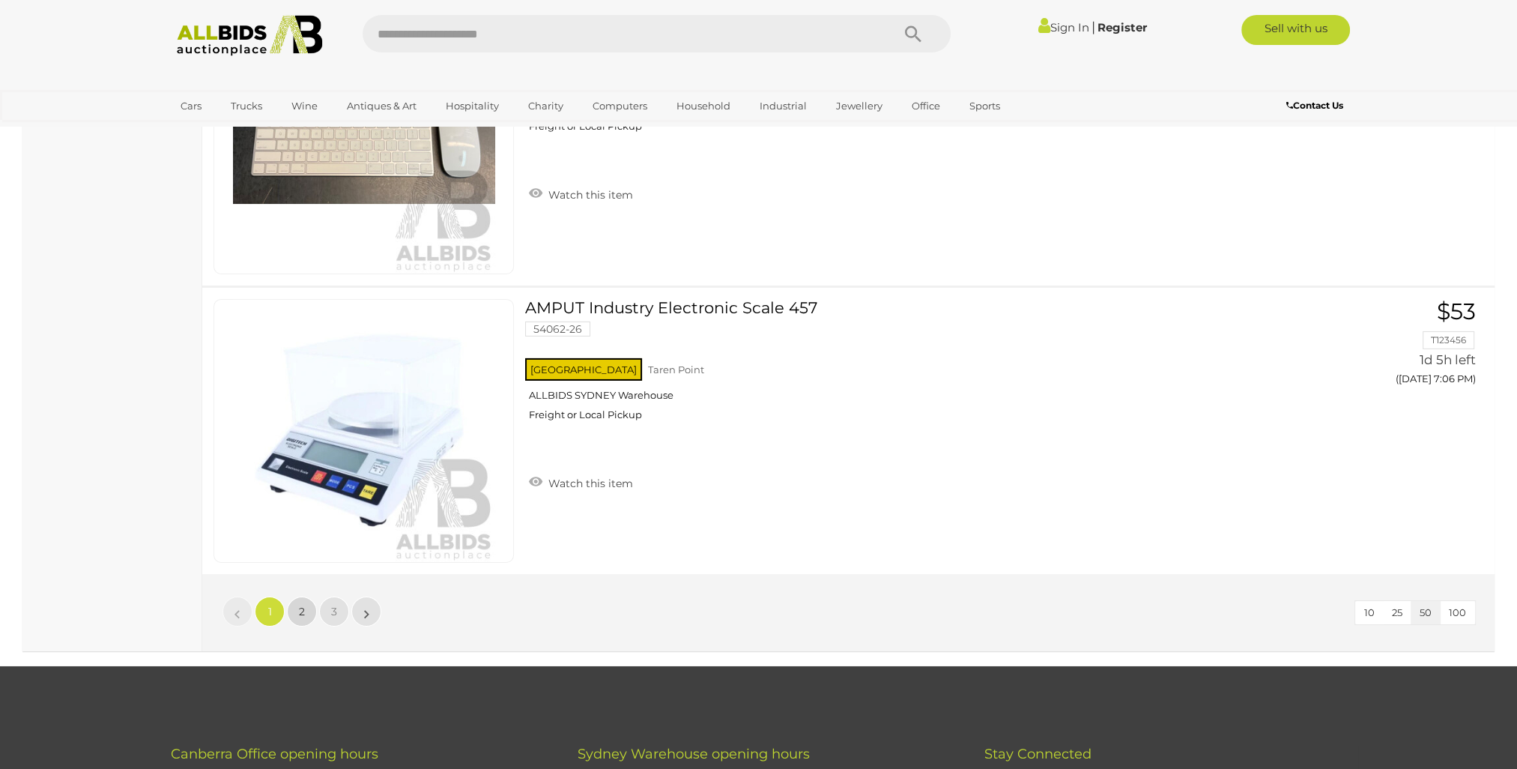
click at [297, 596] on link "2" at bounding box center [302, 611] width 30 height 30
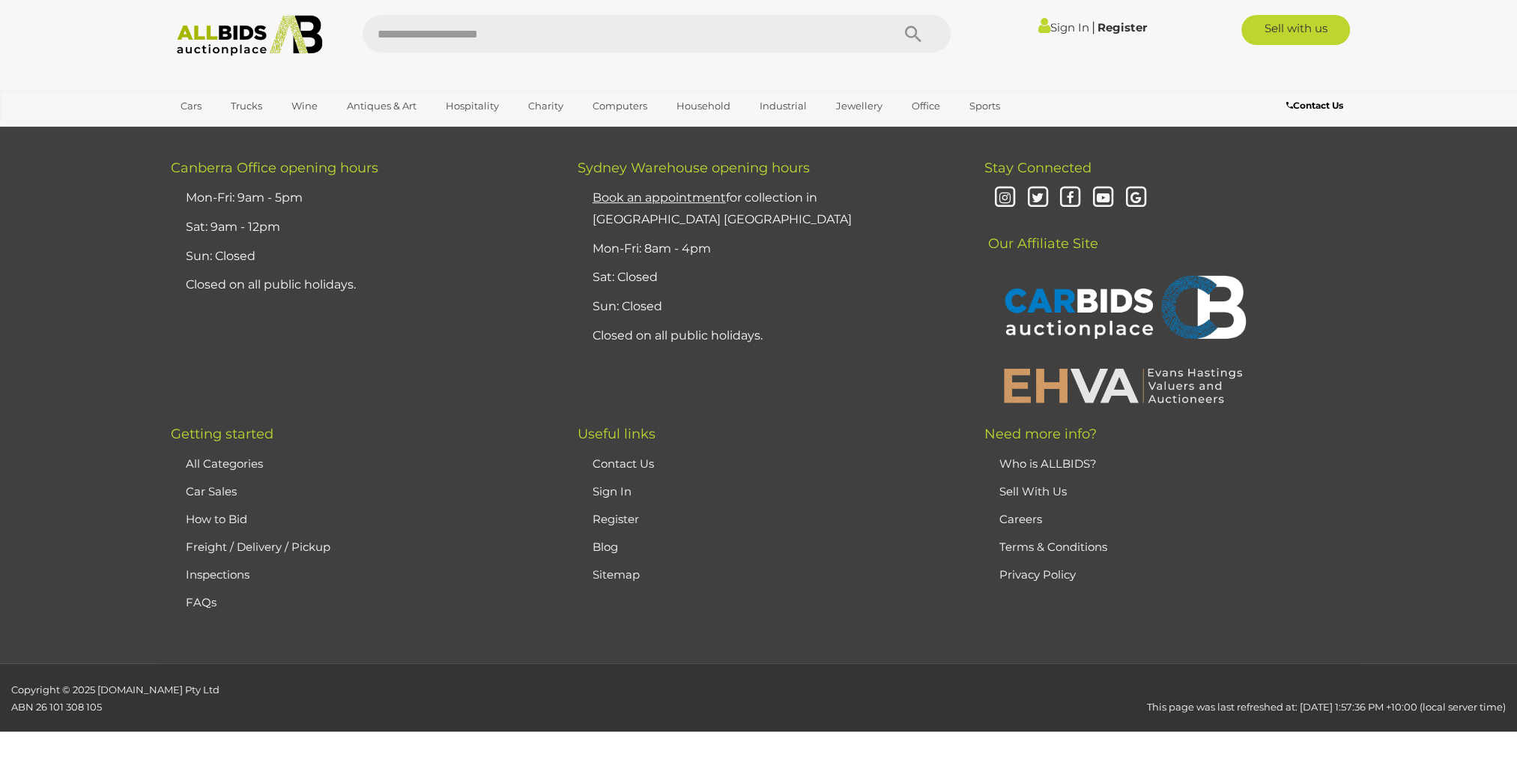
scroll to position [175, 0]
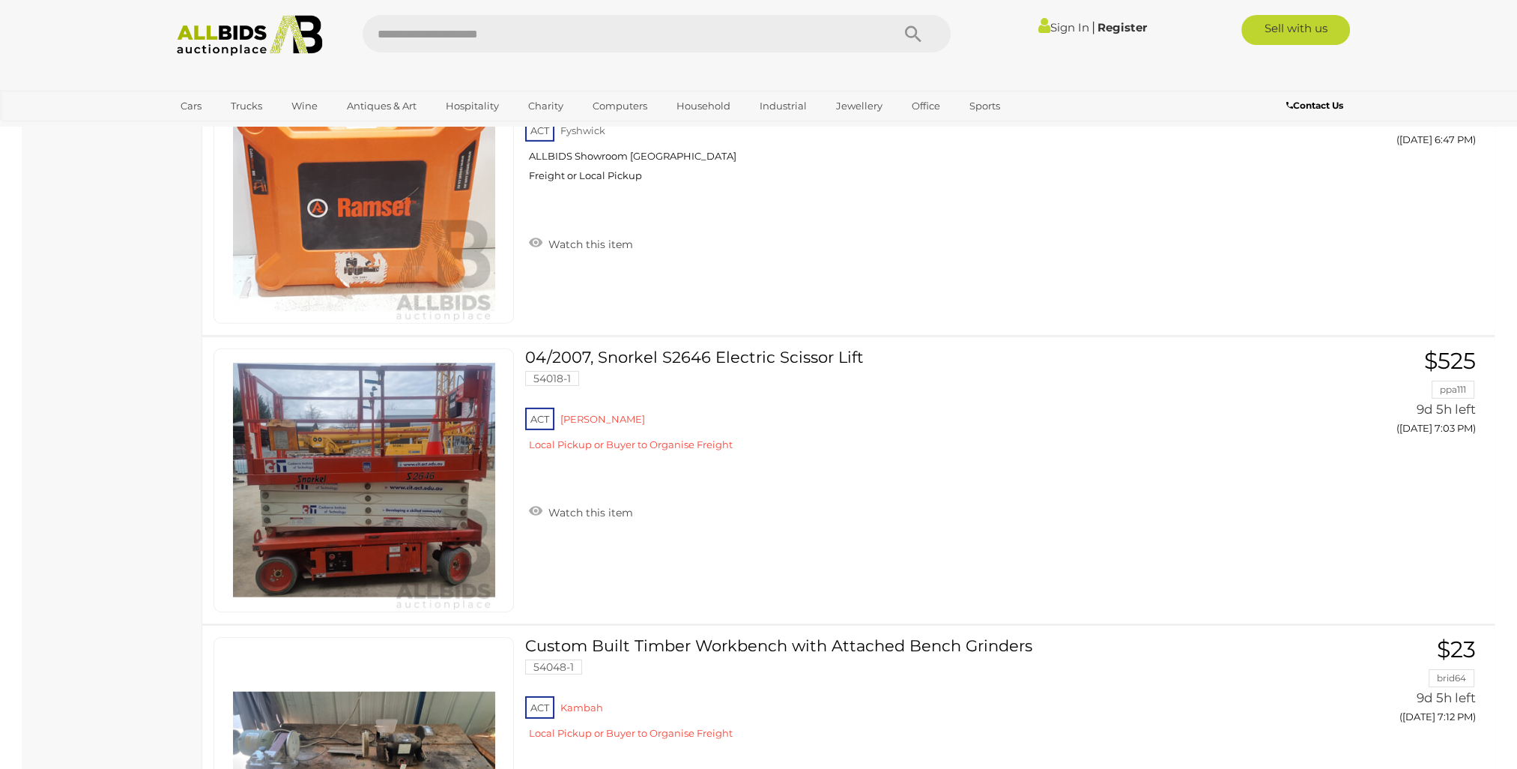
scroll to position [14029, 0]
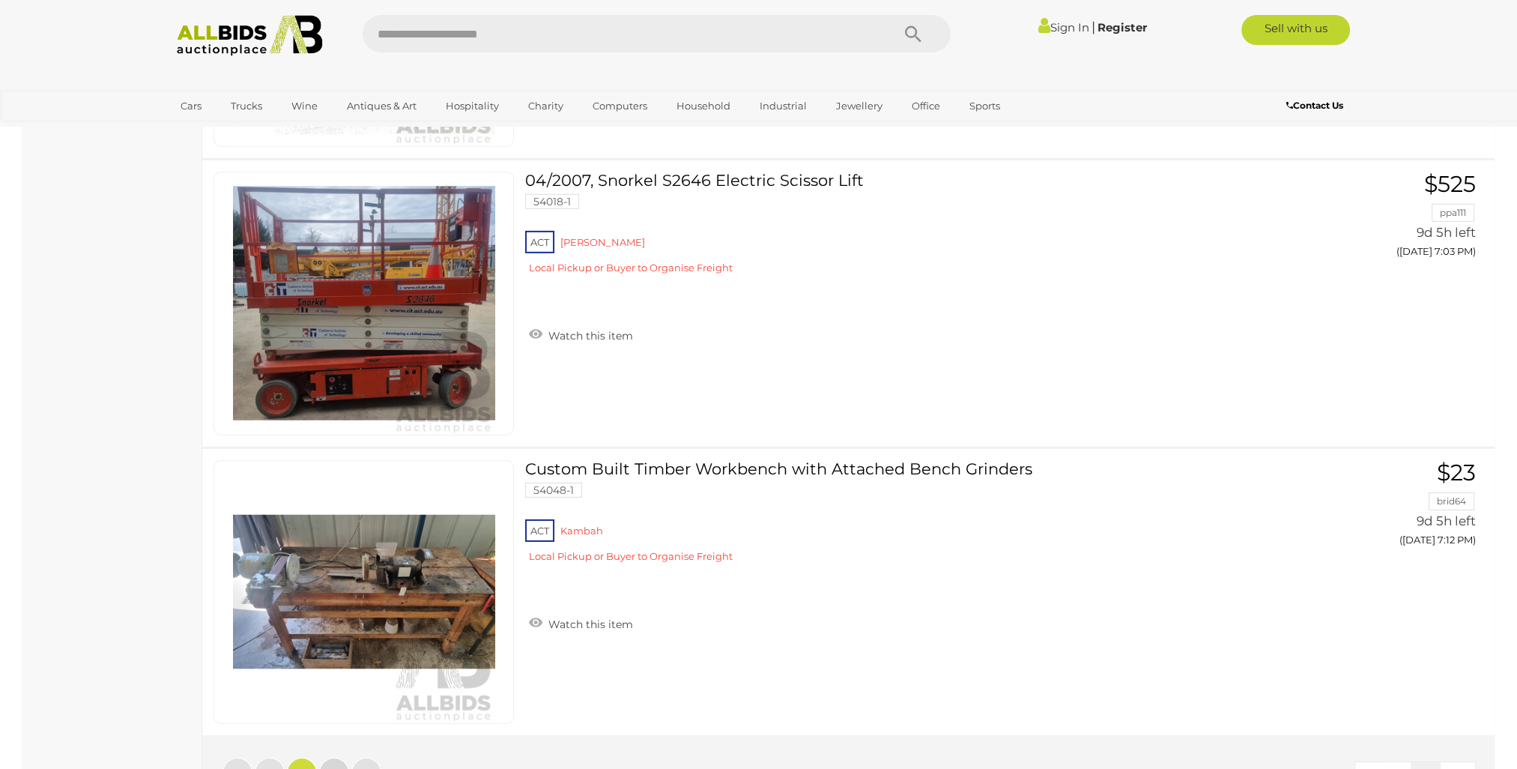
click at [331, 766] on span "3" at bounding box center [334, 772] width 6 height 13
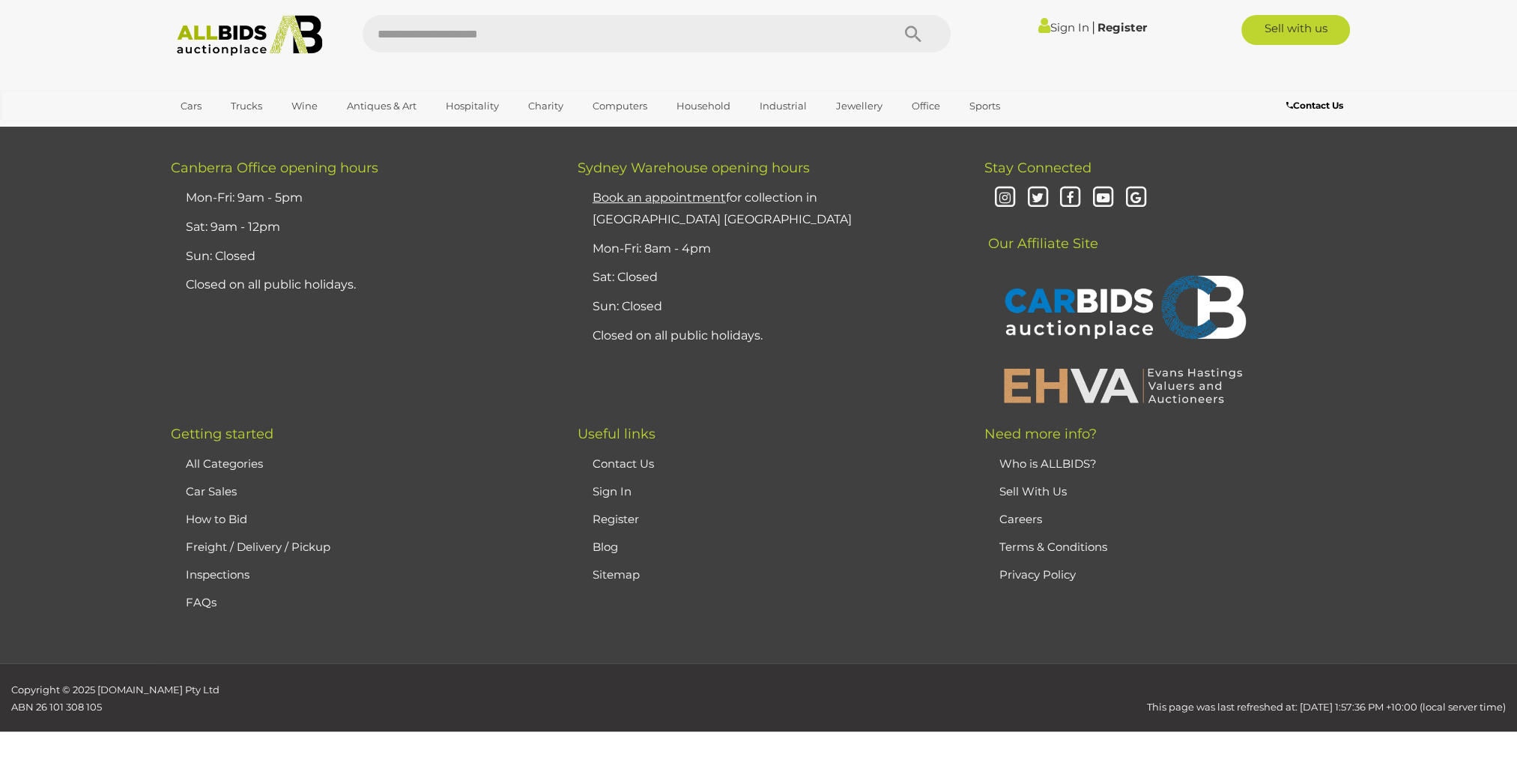
scroll to position [175, 0]
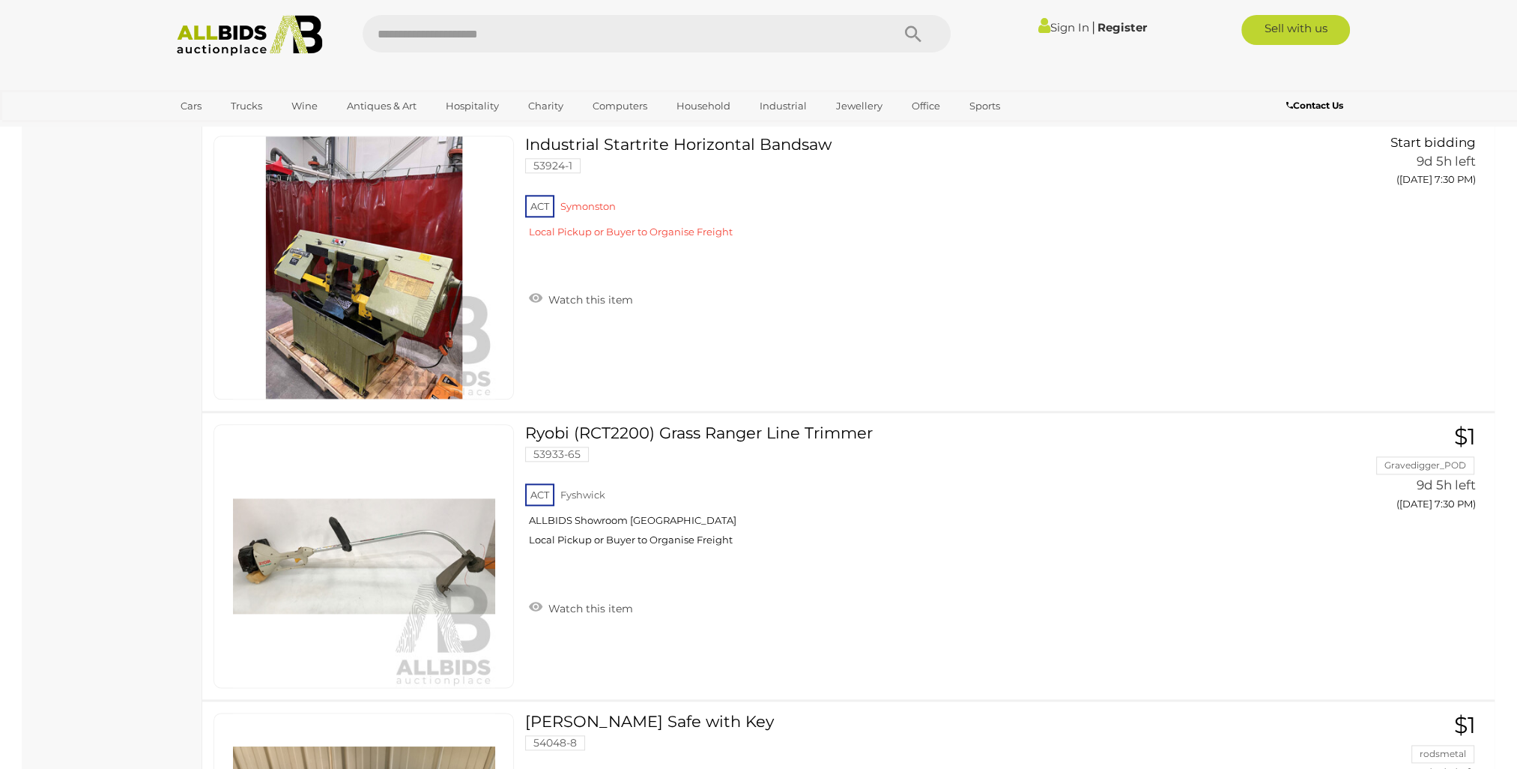
scroll to position [1923, 0]
